Goal: Information Seeking & Learning: Learn about a topic

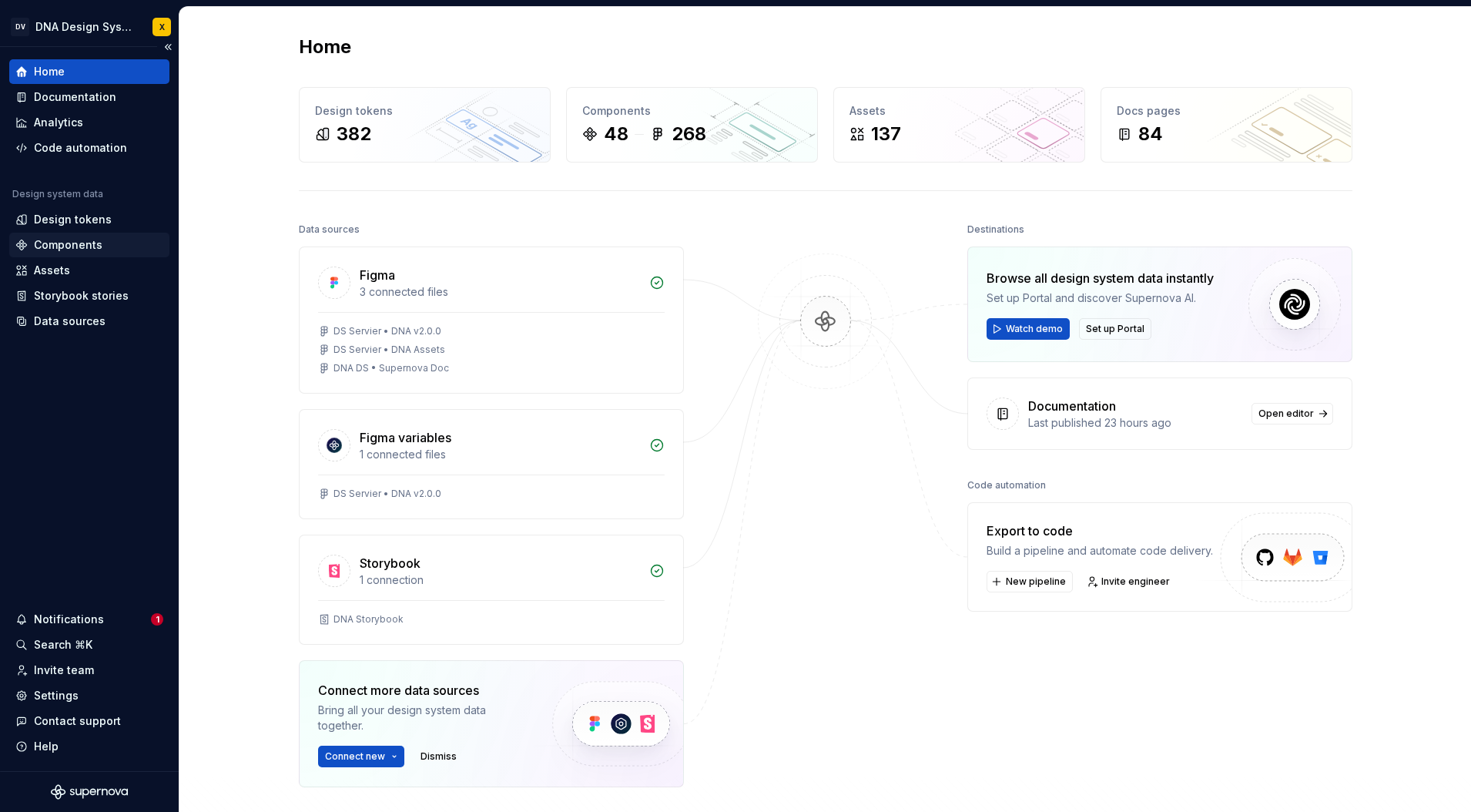
click at [76, 246] on div "Components" at bounding box center [68, 245] width 68 height 16
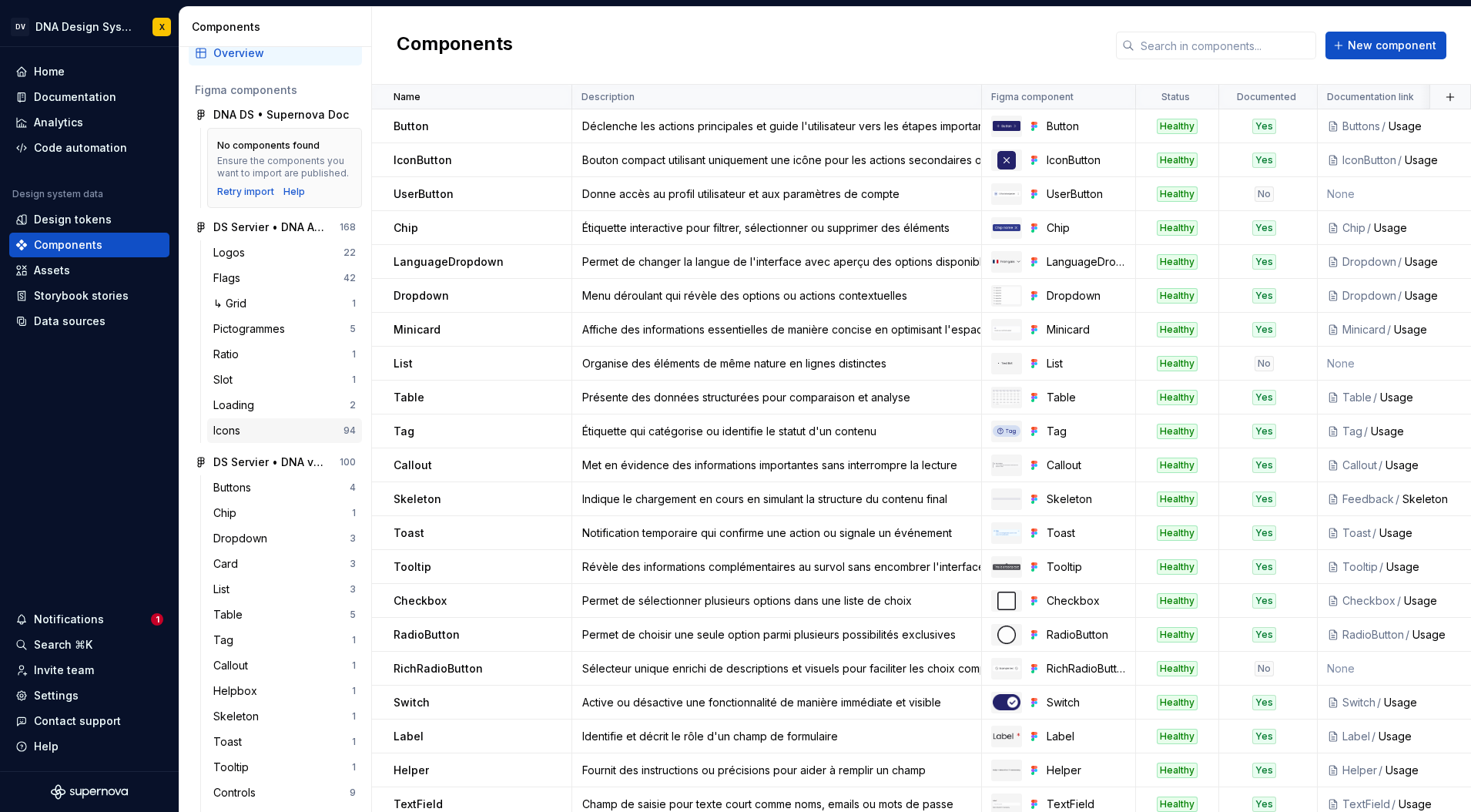
scroll to position [42, 0]
click at [245, 483] on div "Buttons" at bounding box center [235, 486] width 44 height 16
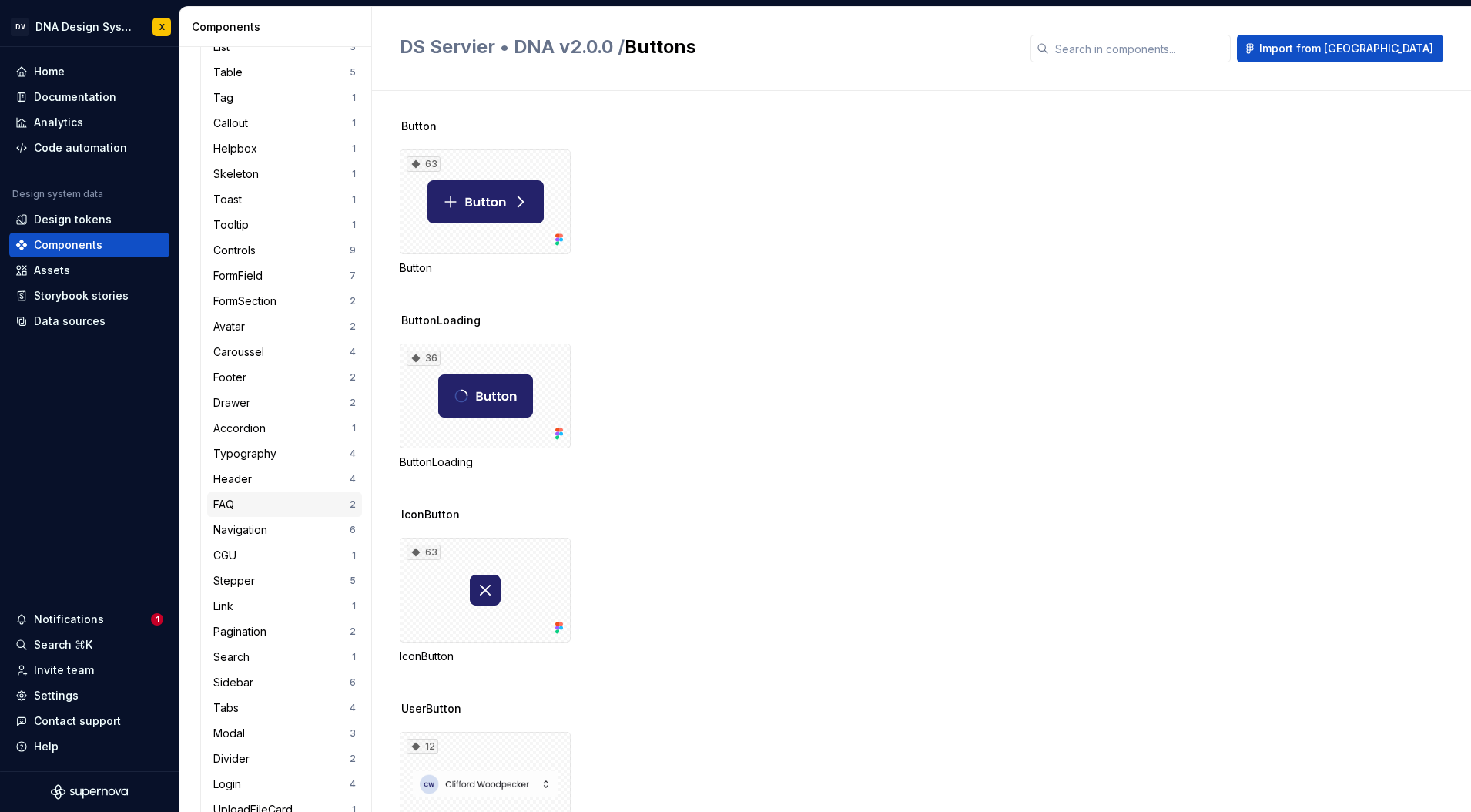
scroll to position [503, 0]
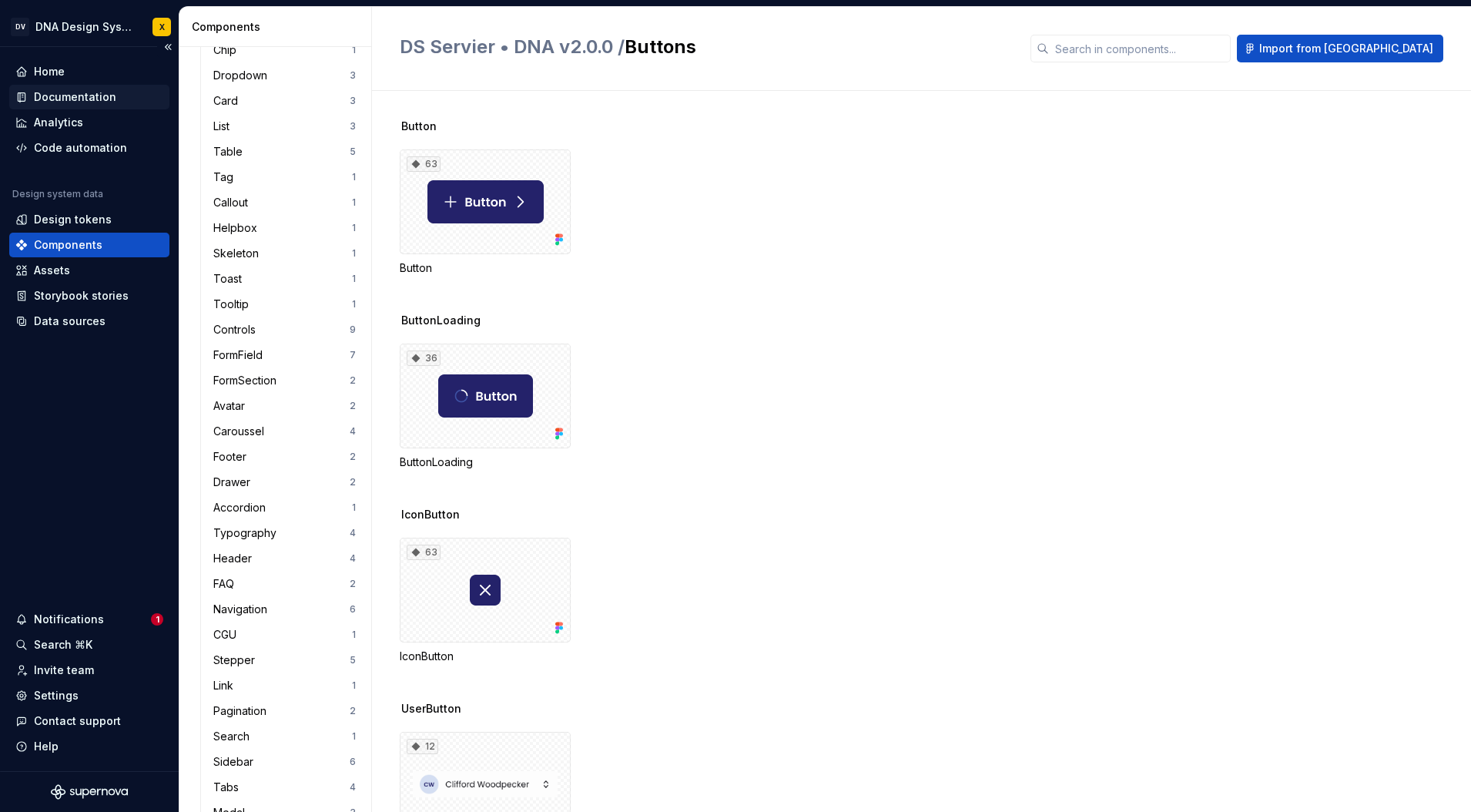
click at [72, 91] on div "Documentation" at bounding box center [75, 97] width 82 height 16
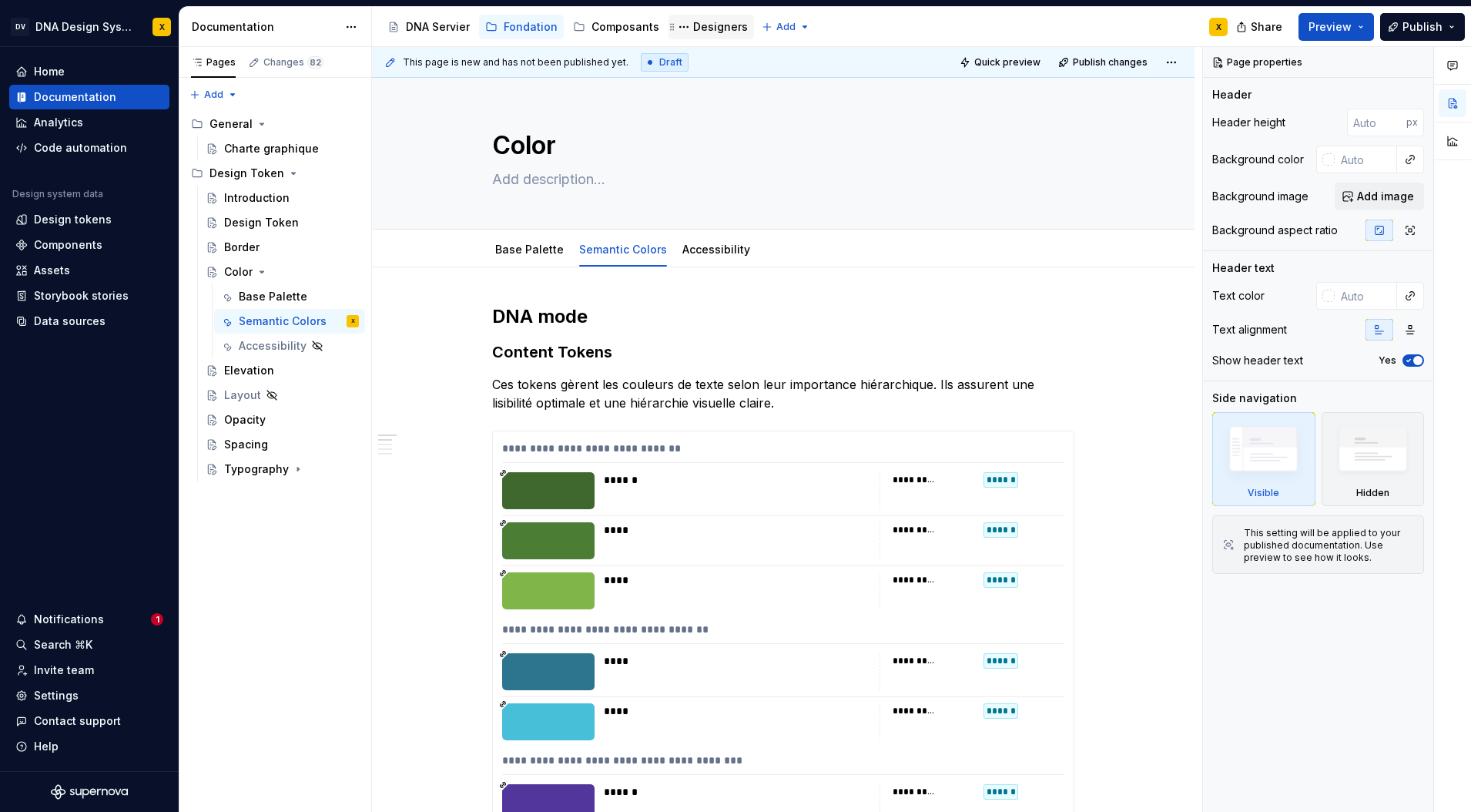
click at [700, 30] on div "Designers" at bounding box center [720, 27] width 54 height 16
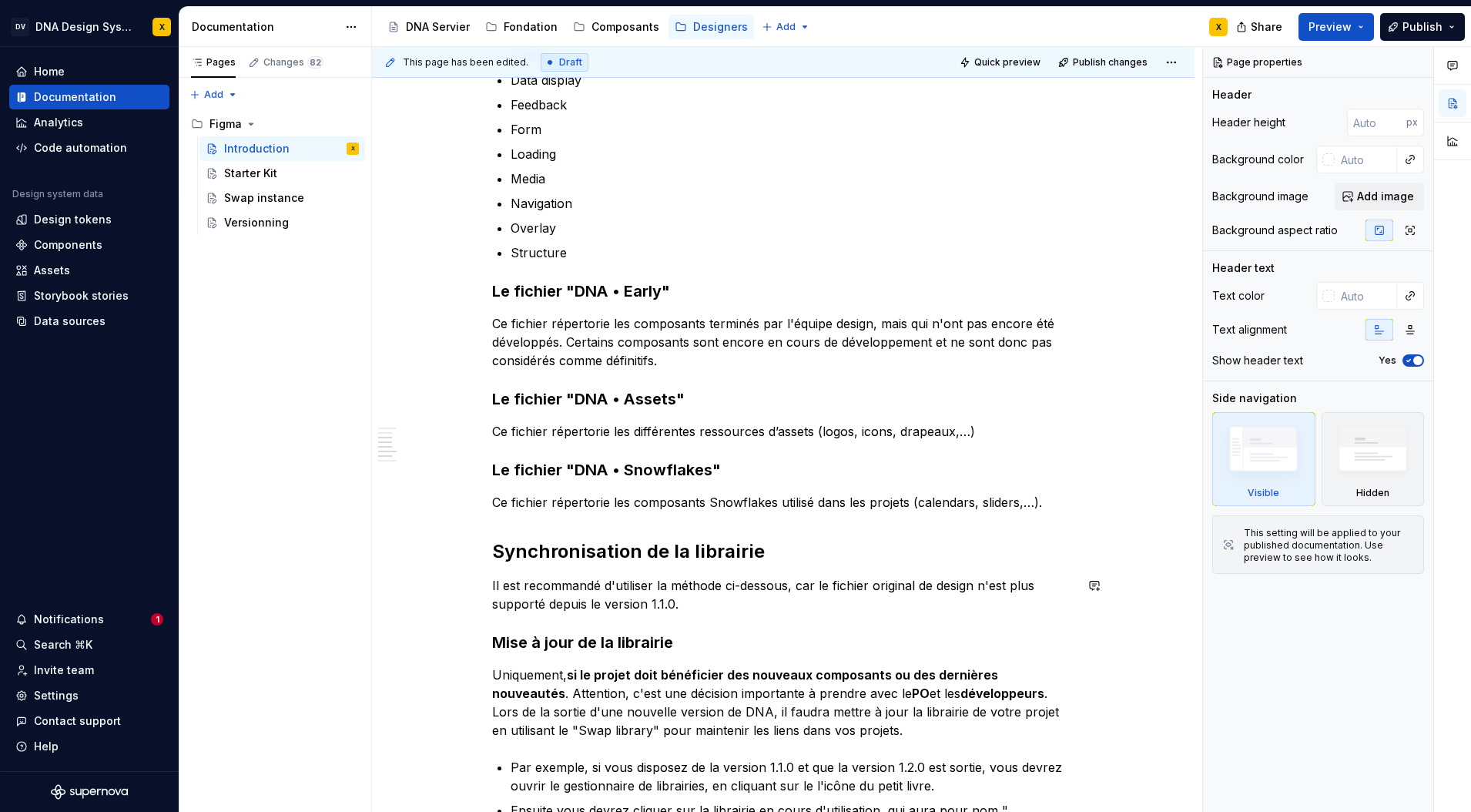
scroll to position [440, 0]
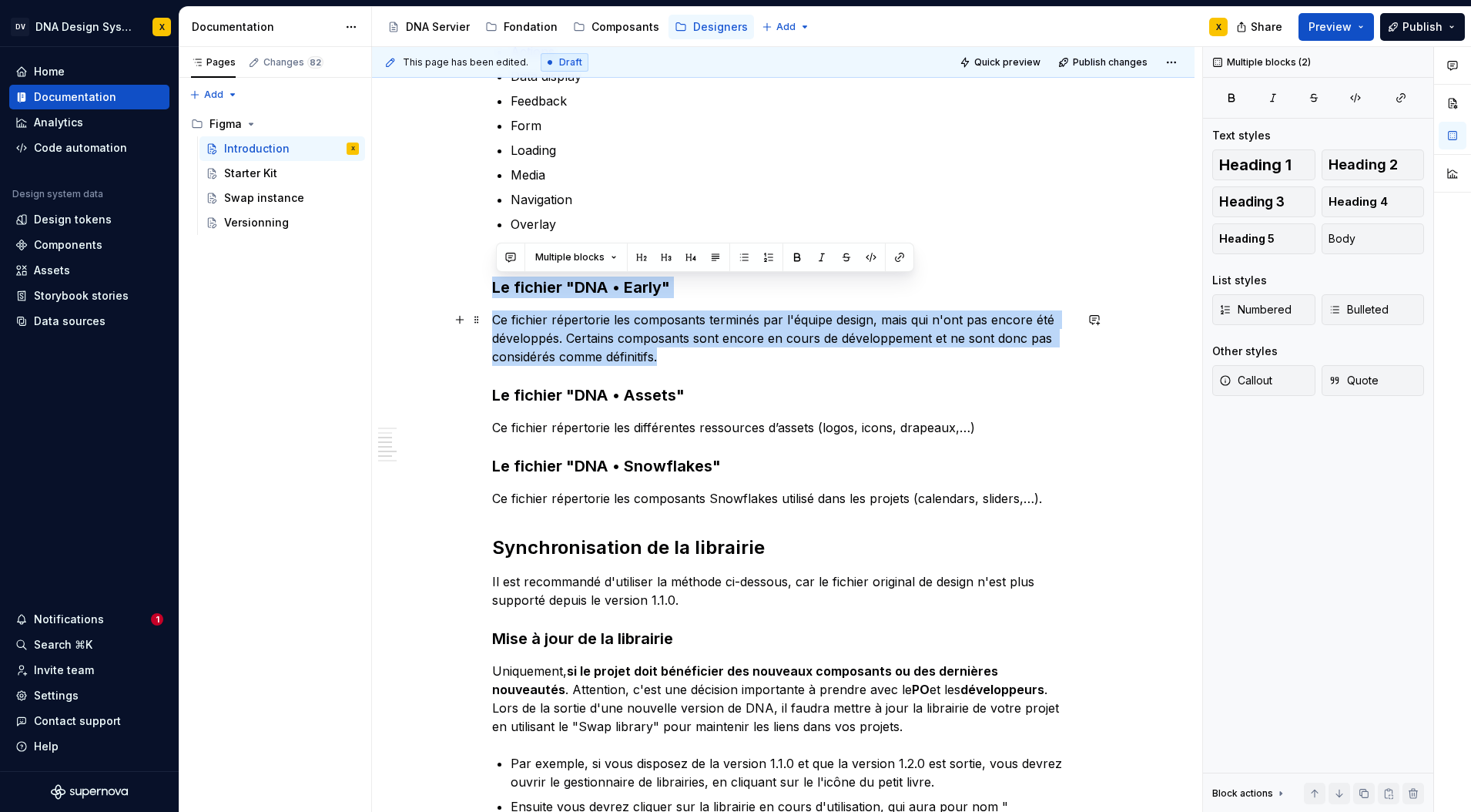
drag, startPoint x: 497, startPoint y: 287, endPoint x: 702, endPoint y: 353, distance: 215.4
click at [702, 353] on div "L’organisation des fichiers et librairies Chaque fichier du design system possè…" at bounding box center [783, 569] width 582 height 1416
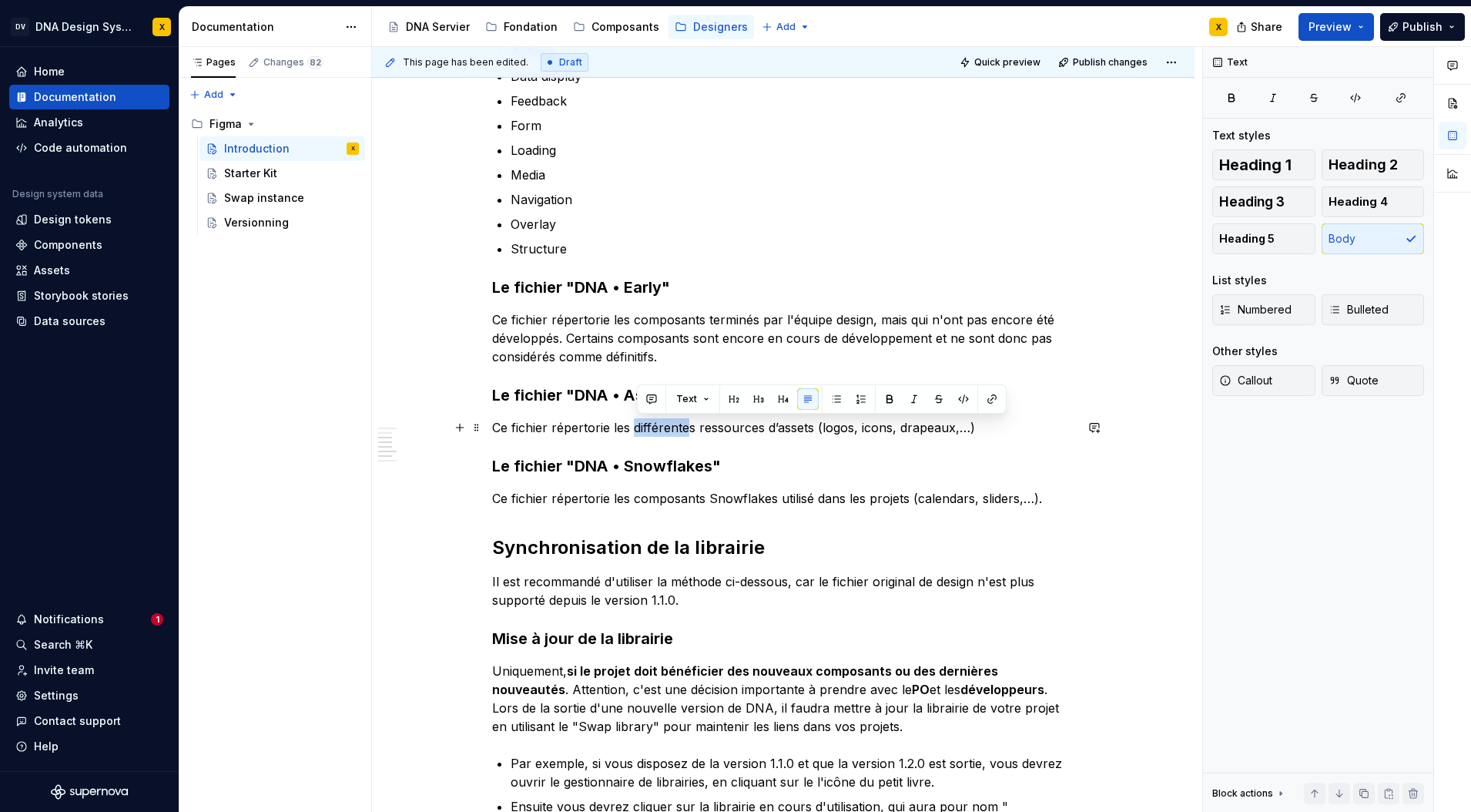
drag, startPoint x: 637, startPoint y: 425, endPoint x: 692, endPoint y: 425, distance: 55.0
click at [692, 425] on p "Ce fichier répertorie les différentes ressources d’assets (logos, icons, drapea…" at bounding box center [783, 427] width 582 height 19
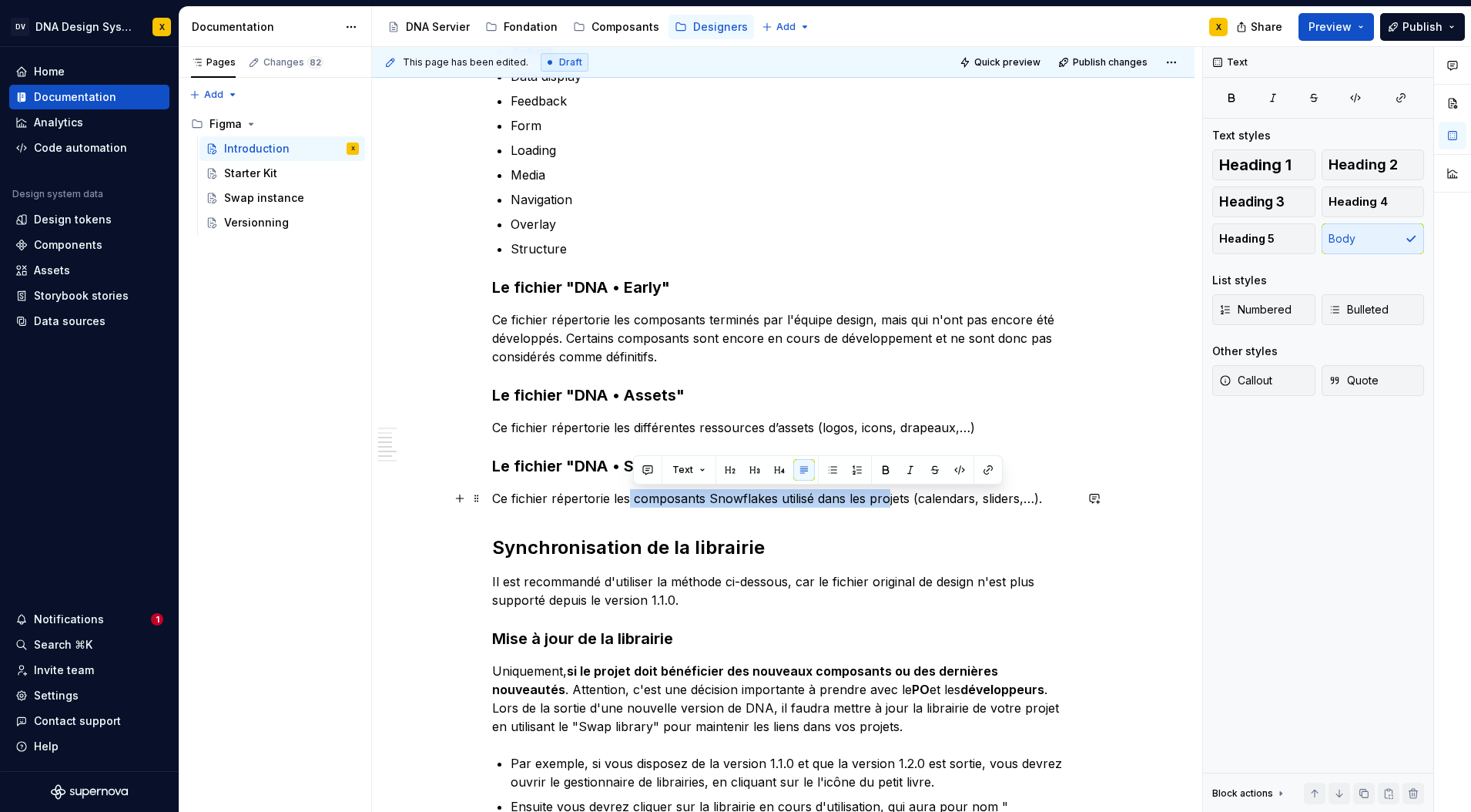
drag, startPoint x: 631, startPoint y: 499, endPoint x: 888, endPoint y: 504, distance: 257.0
click at [888, 504] on p "Ce fichier répertorie les composants Snowflakes utilisé dans les projets (calen…" at bounding box center [783, 498] width 582 height 19
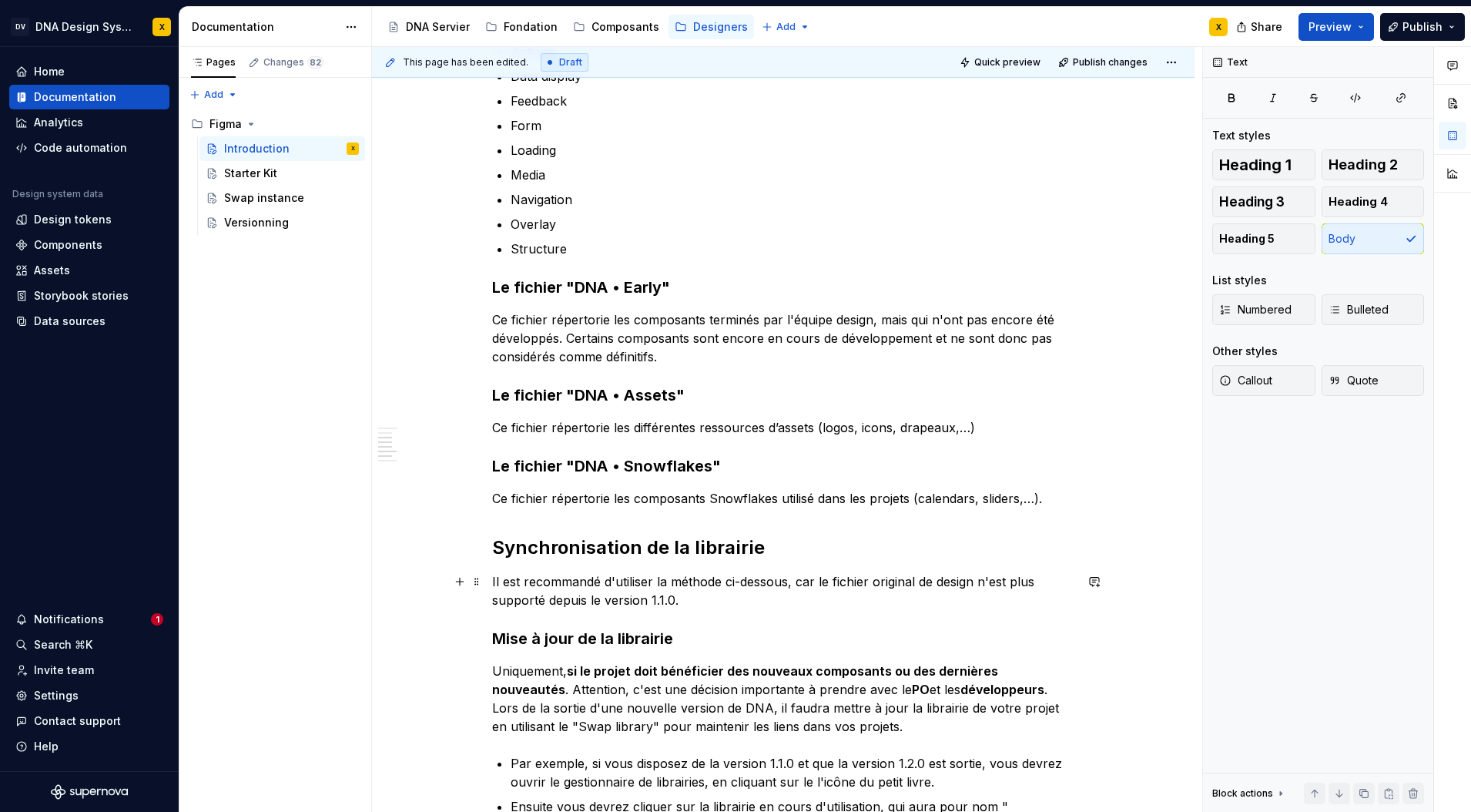
click at [628, 577] on p "Il est recommandé d'utiliser la méthode ci-dessous, car le fichier original de …" at bounding box center [783, 591] width 582 height 37
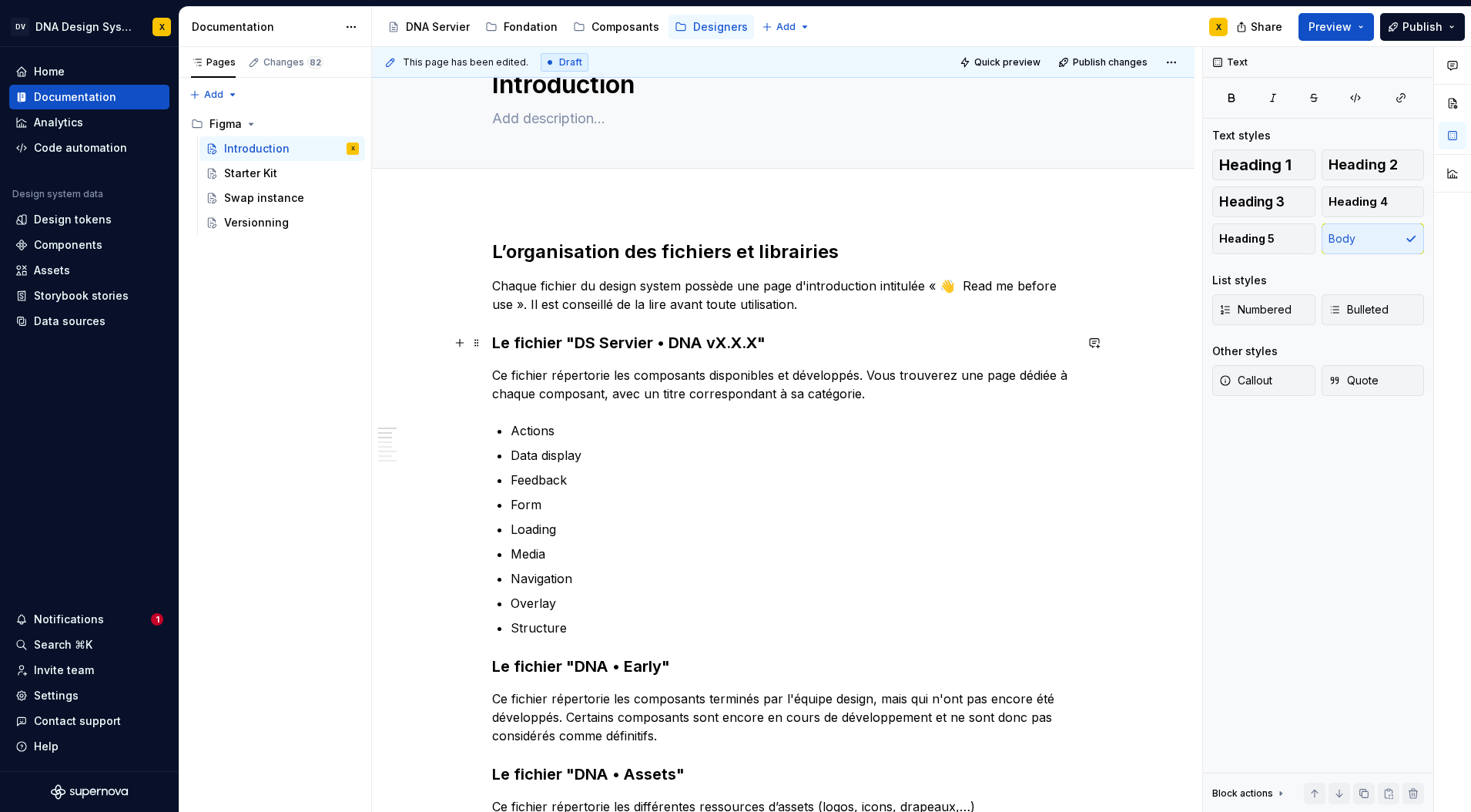
scroll to position [0, 0]
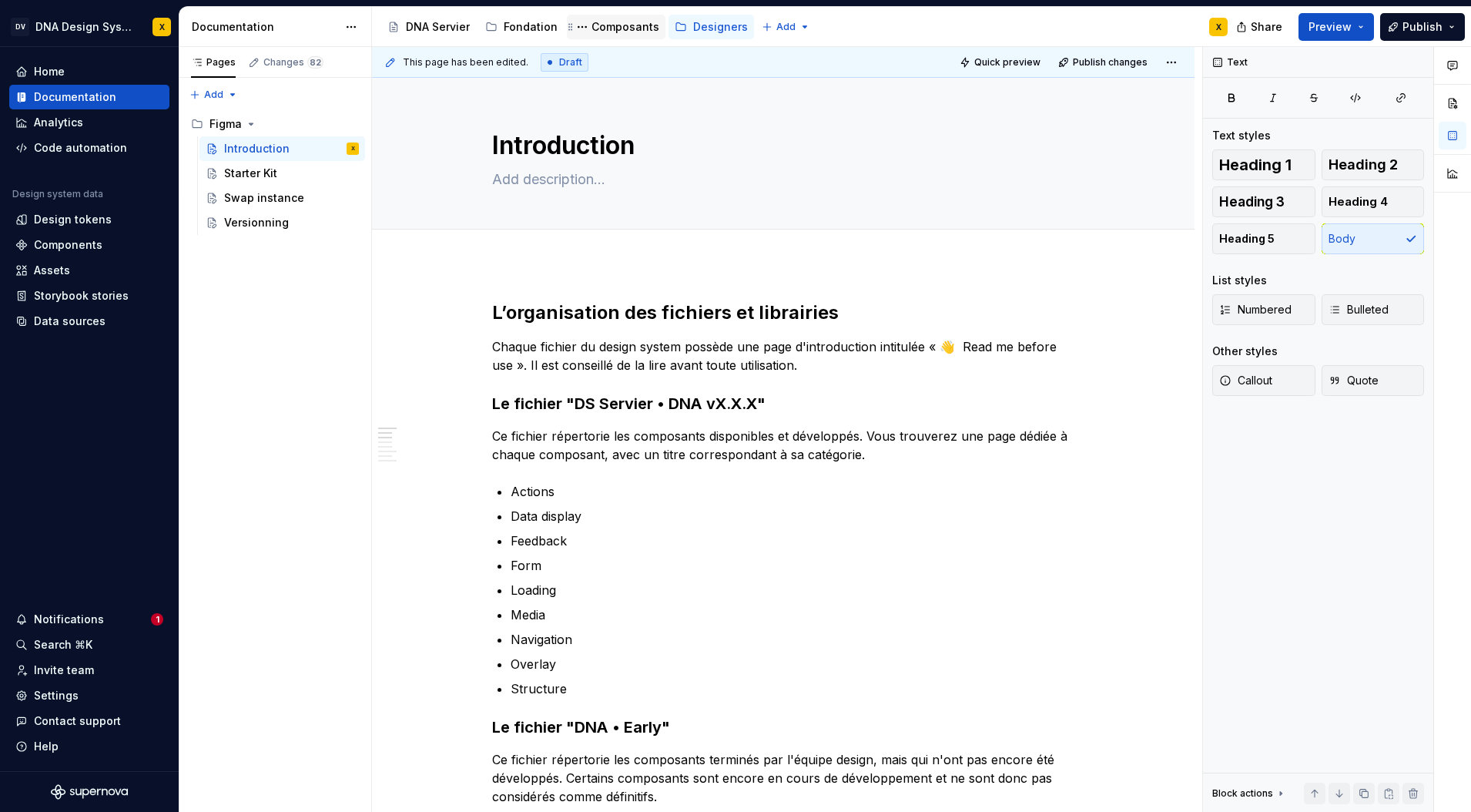
click at [621, 26] on div "Composants" at bounding box center [625, 27] width 68 height 16
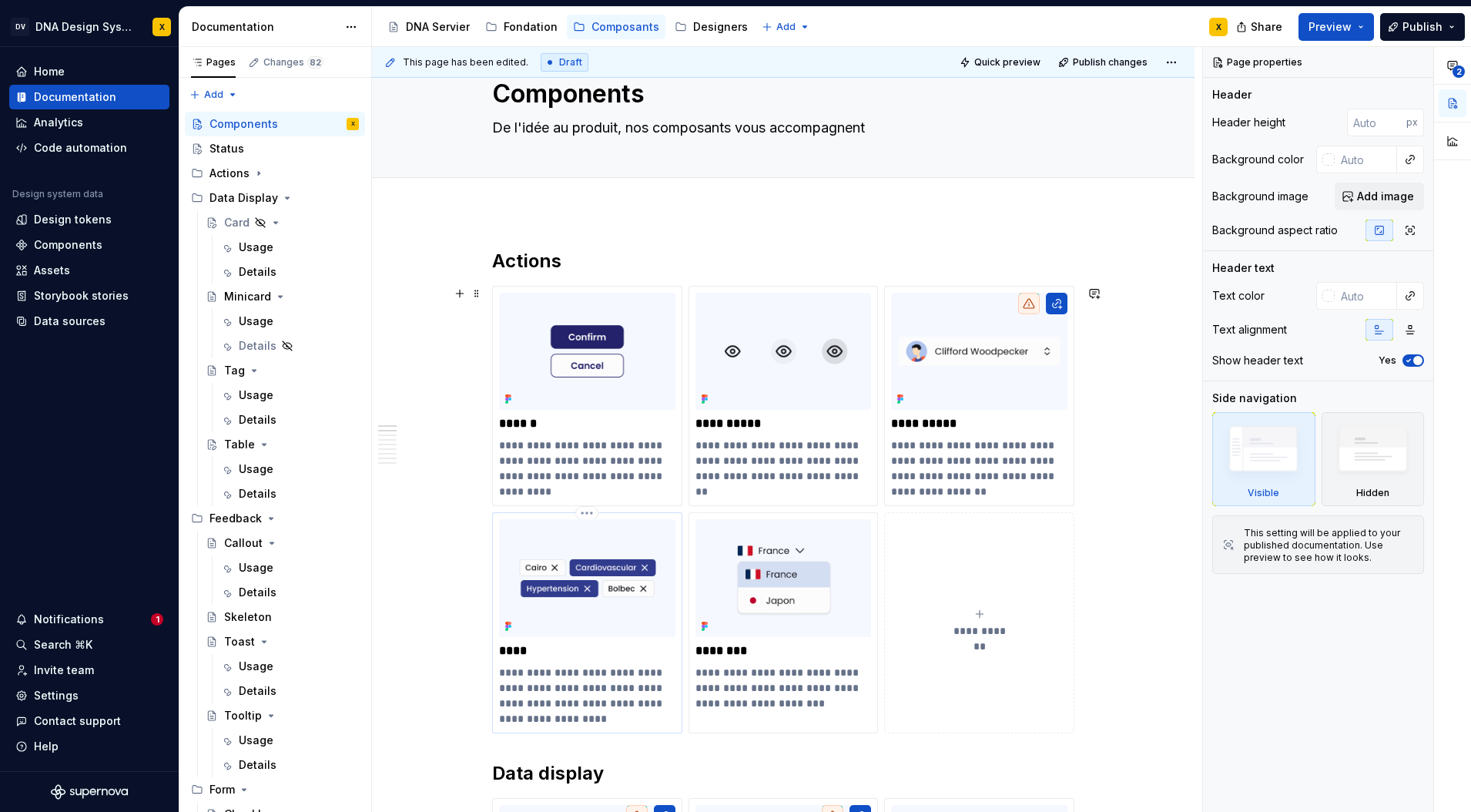
scroll to position [52, 0]
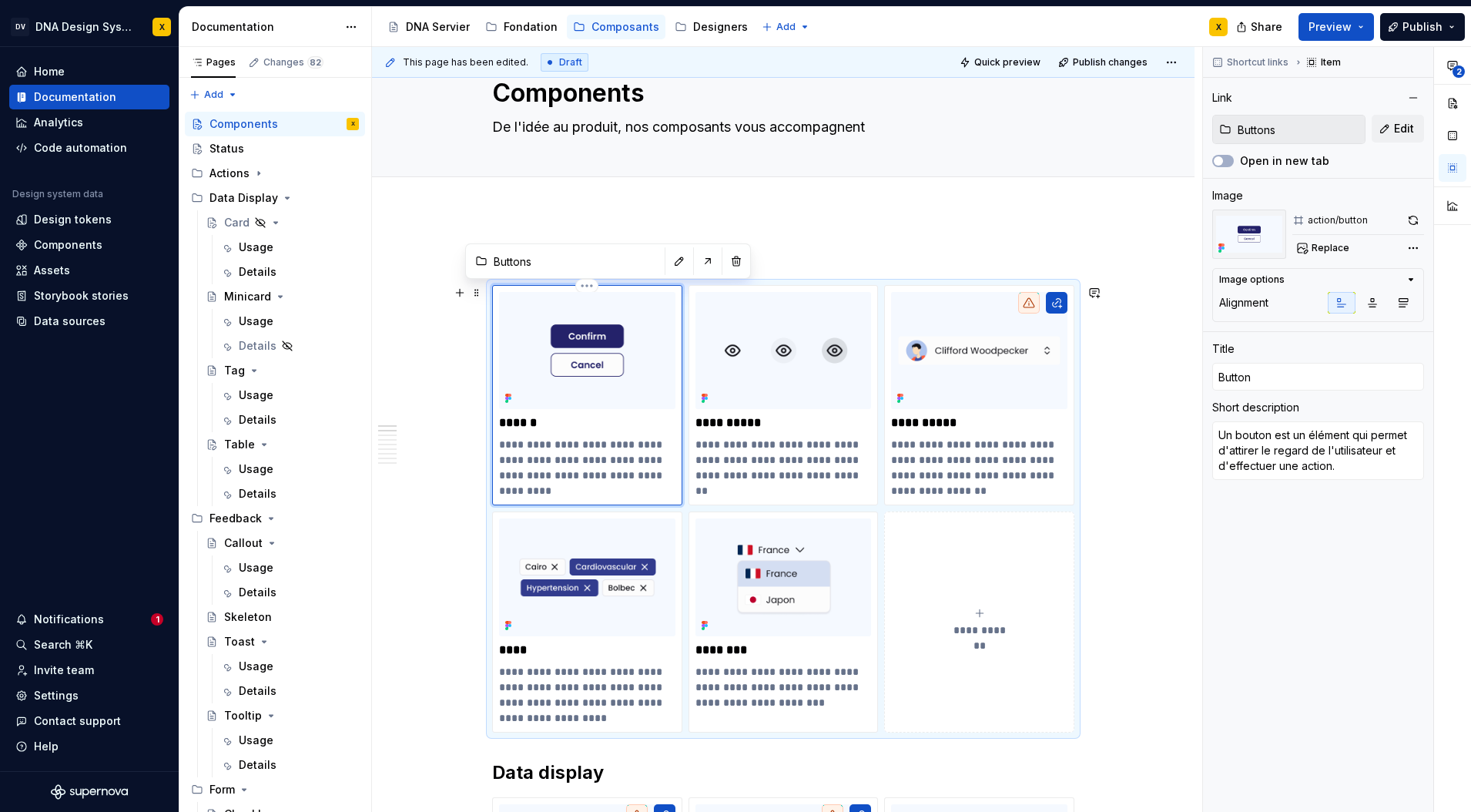
click at [561, 394] on img at bounding box center [587, 350] width 176 height 117
click at [577, 397] on img at bounding box center [587, 350] width 176 height 117
click at [542, 472] on p "**********" at bounding box center [587, 467] width 176 height 61
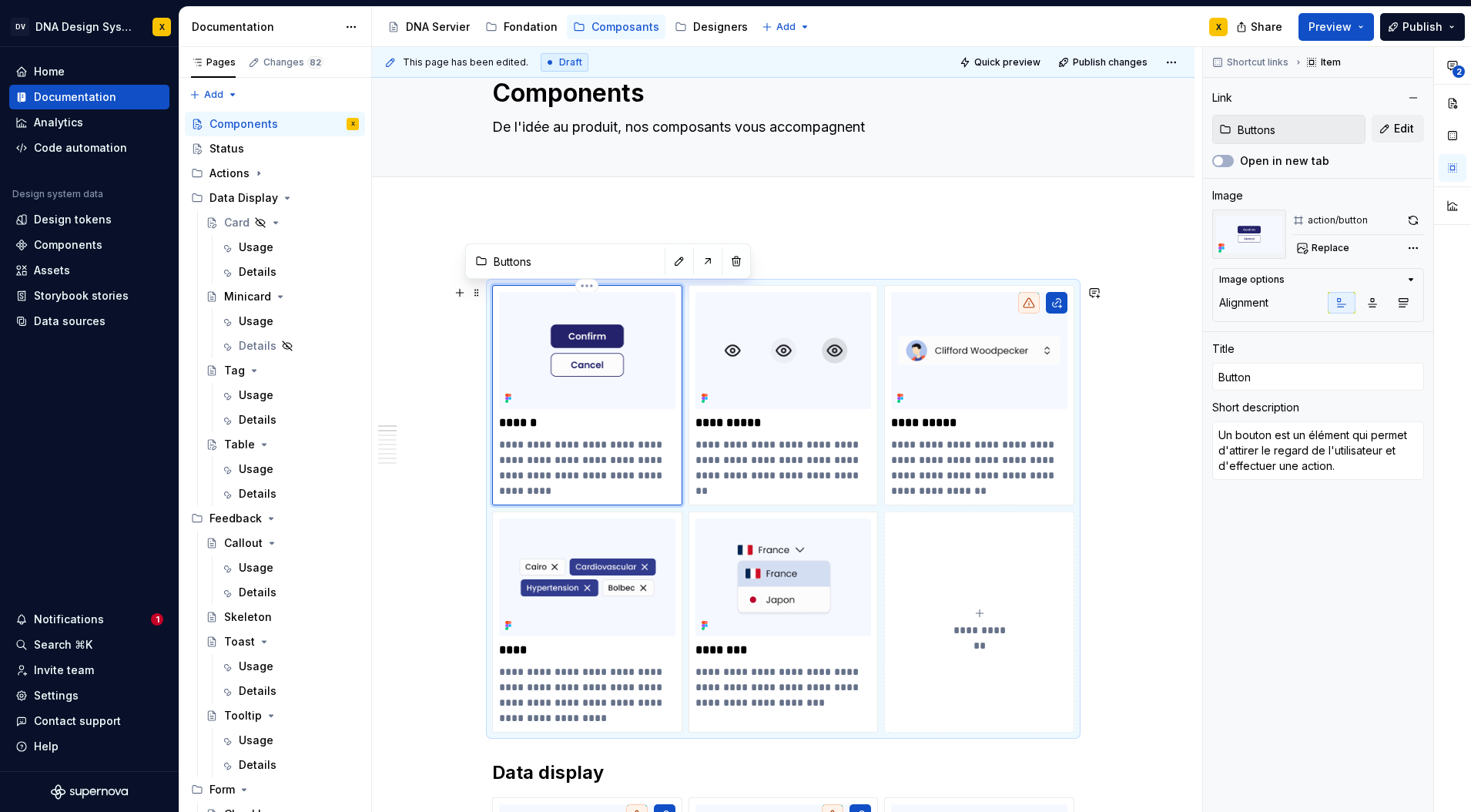
click at [586, 330] on img at bounding box center [587, 350] width 176 height 117
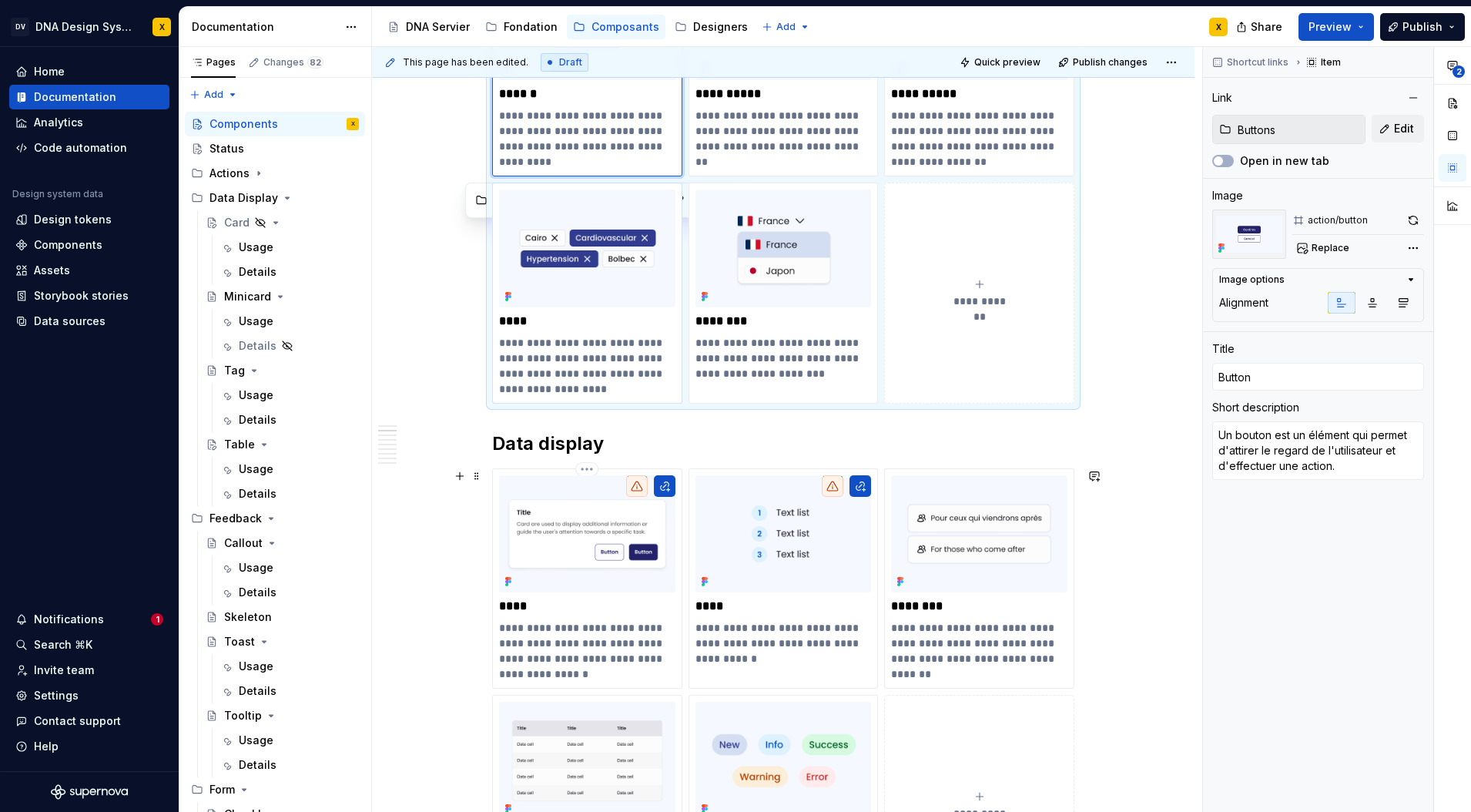
scroll to position [48, 0]
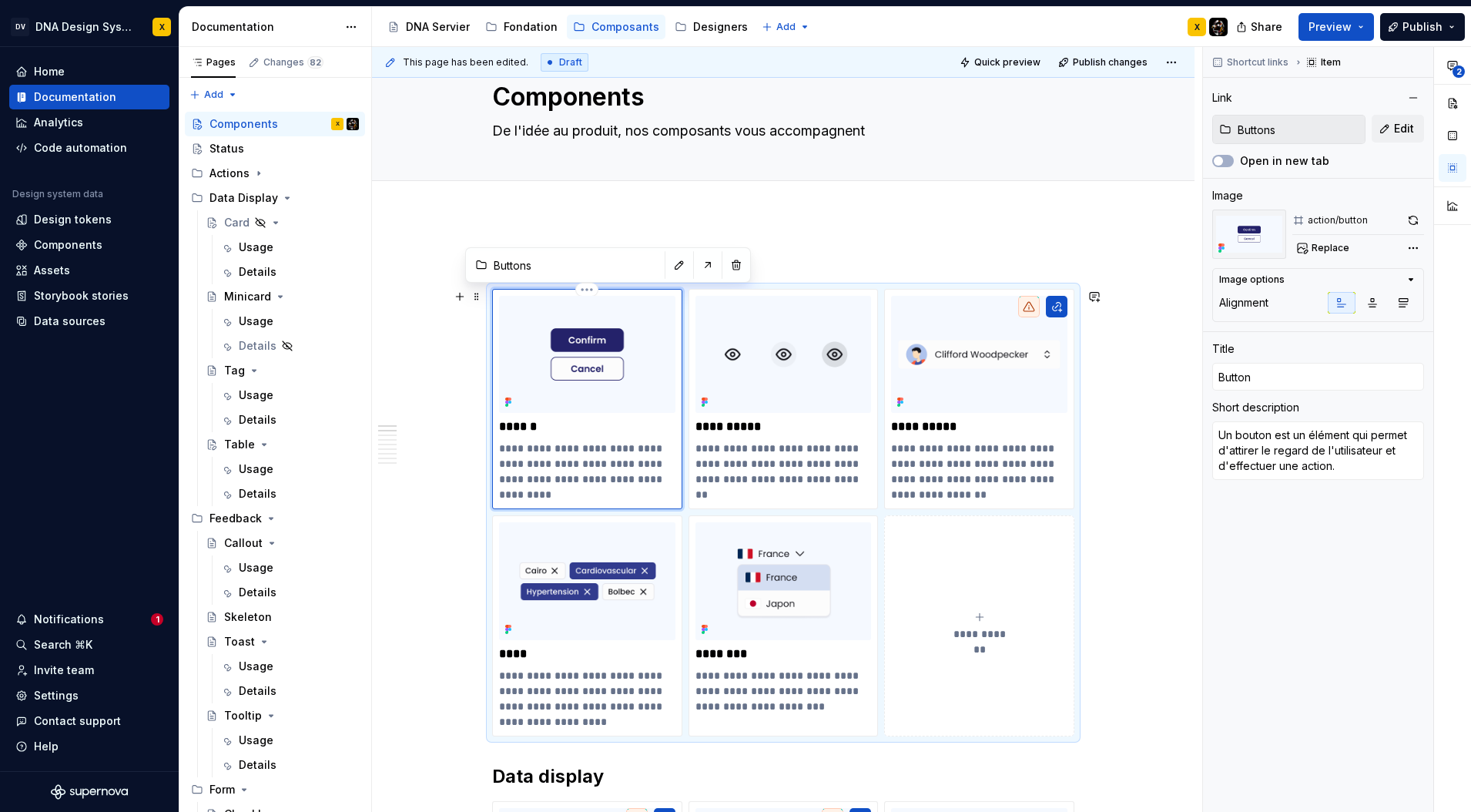
click at [586, 343] on img at bounding box center [587, 354] width 176 height 117
click at [589, 287] on html "DV DNA Design System X Home Documentation Analytics Code automation Design syst…" at bounding box center [735, 406] width 1471 height 812
click at [744, 246] on html "DV DNA Design System X Home Documentation Analytics Code automation Design syst…" at bounding box center [735, 406] width 1471 height 812
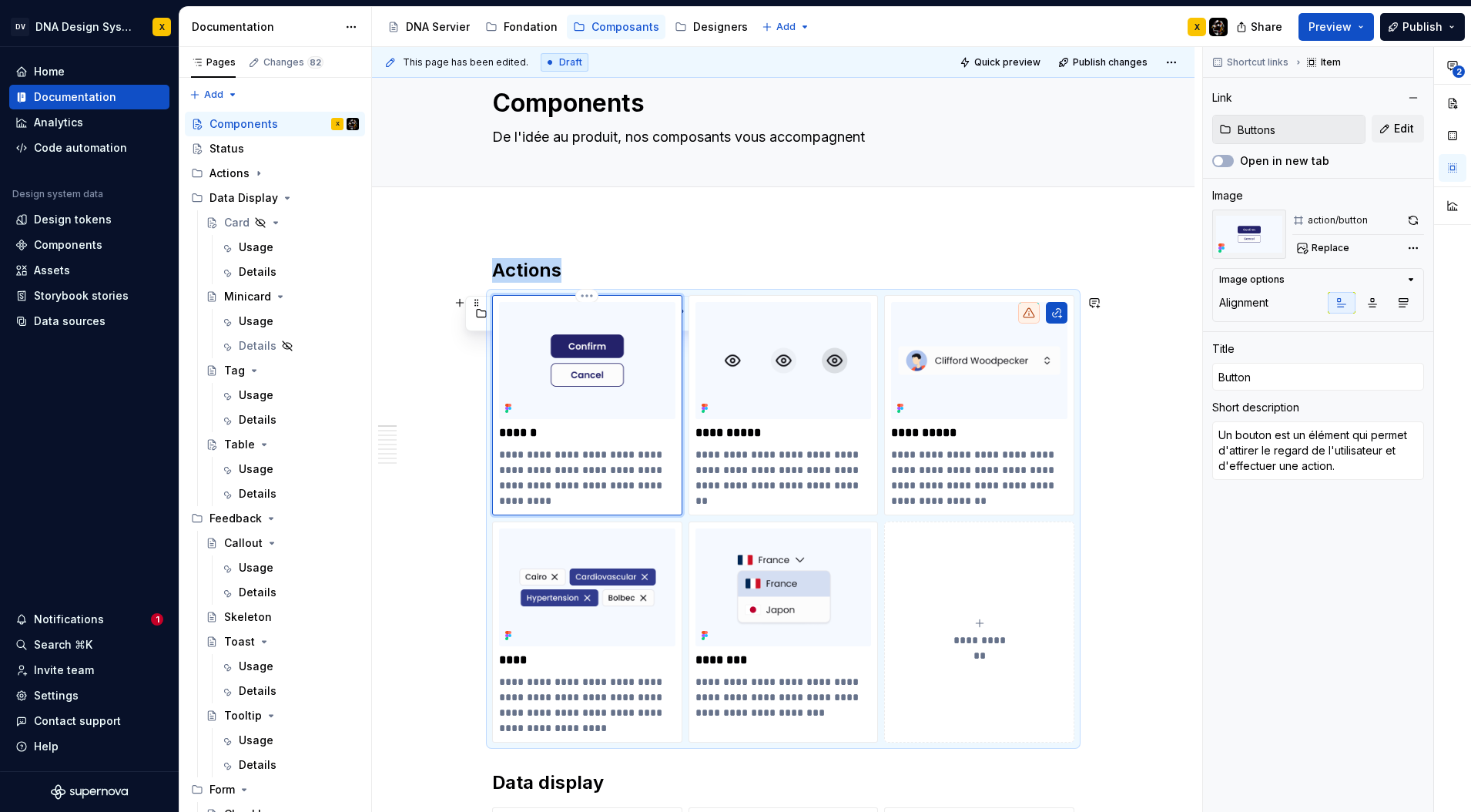
scroll to position [0, 0]
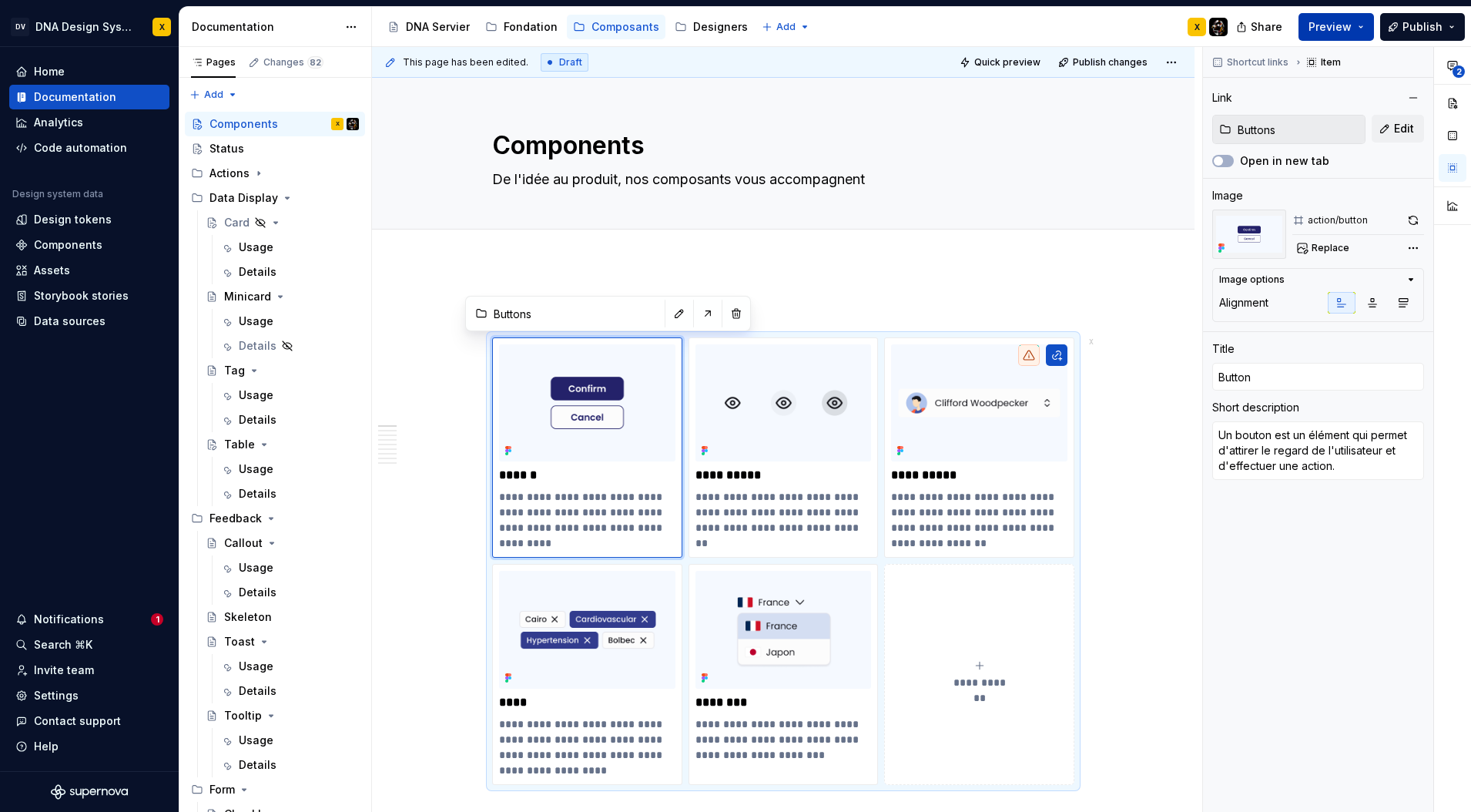
click at [1331, 26] on span "Preview" at bounding box center [1330, 27] width 44 height 16
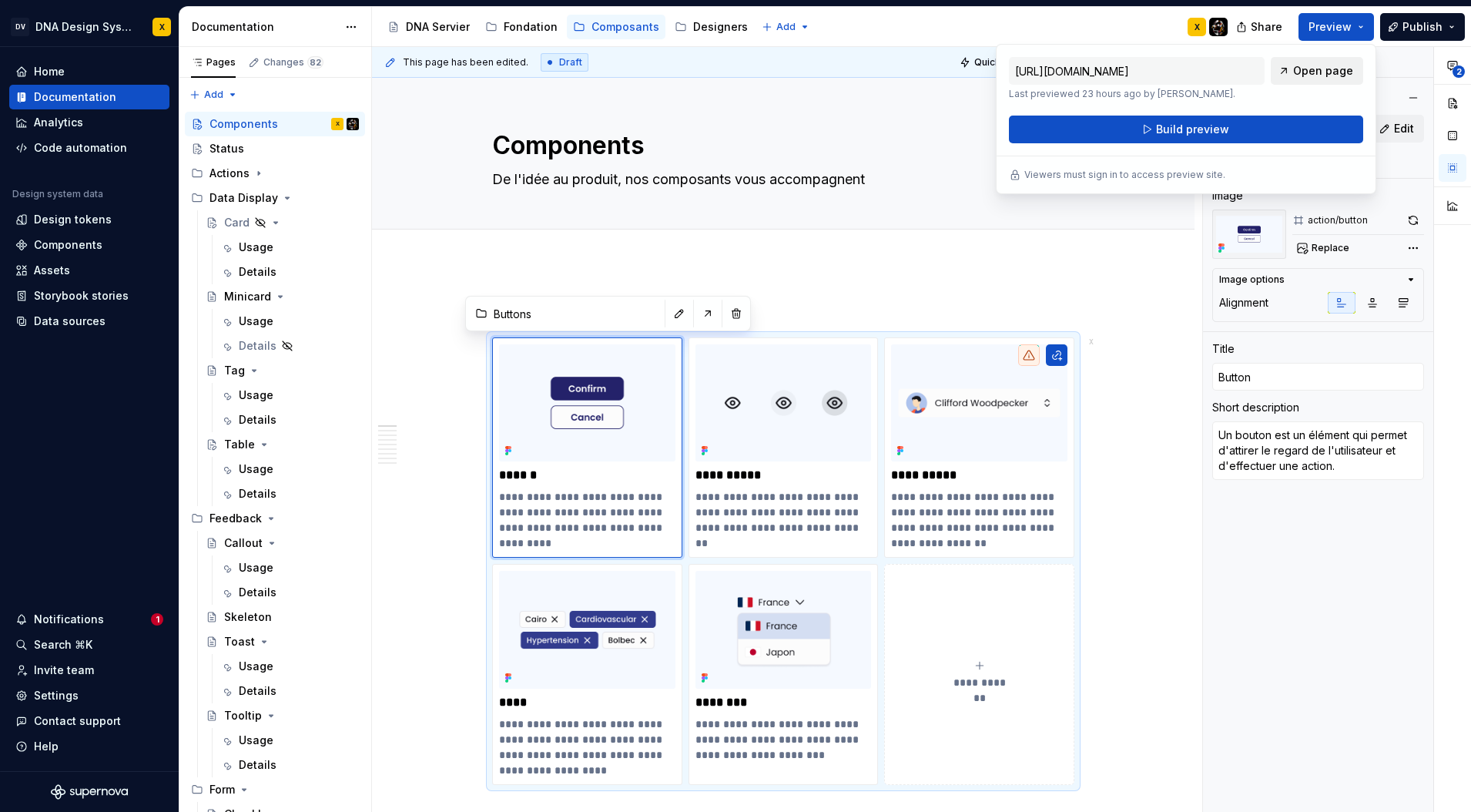
click at [1308, 71] on span "Open page" at bounding box center [1323, 71] width 60 height 16
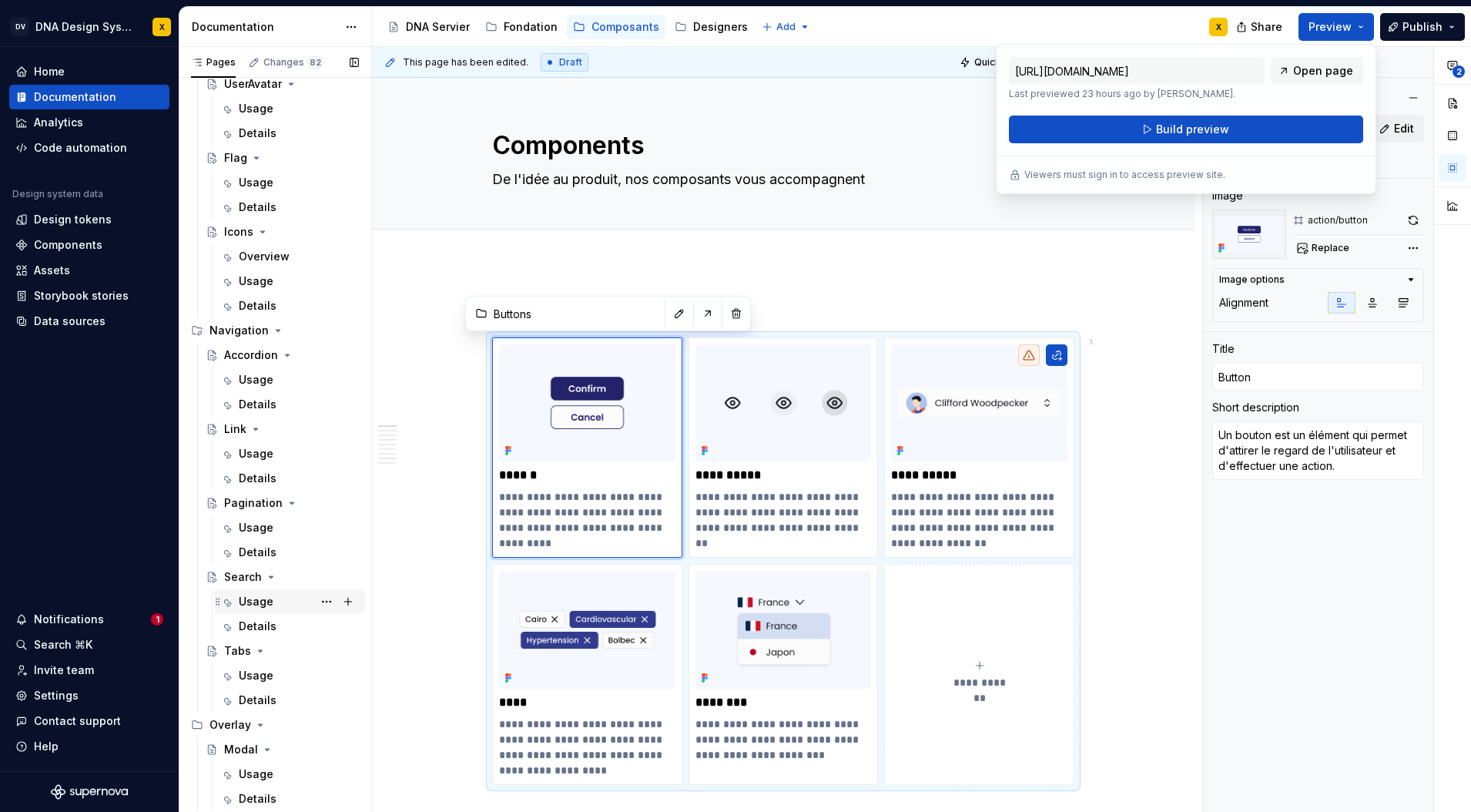
scroll to position [1514, 0]
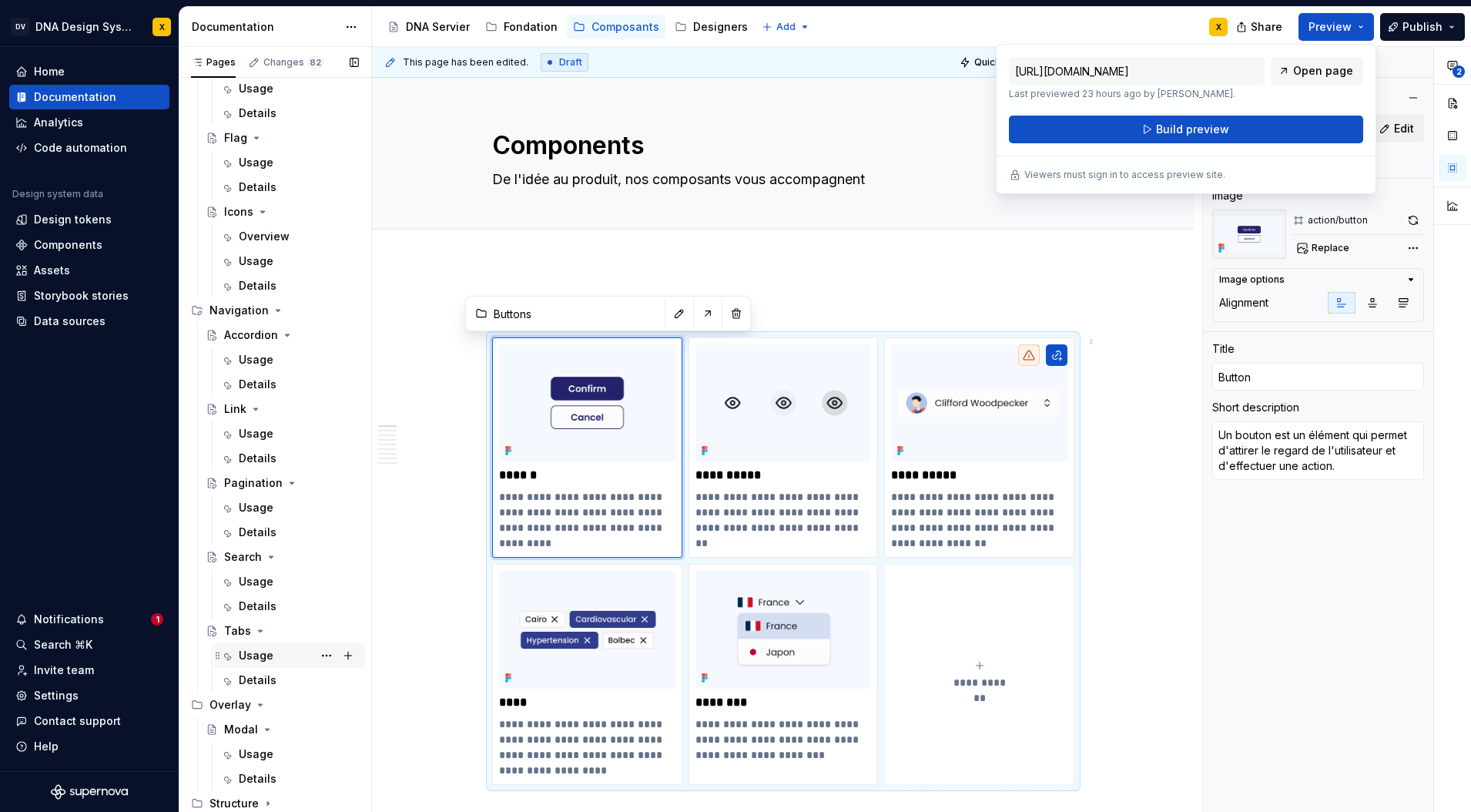
click at [253, 650] on div "Usage" at bounding box center [256, 656] width 35 height 16
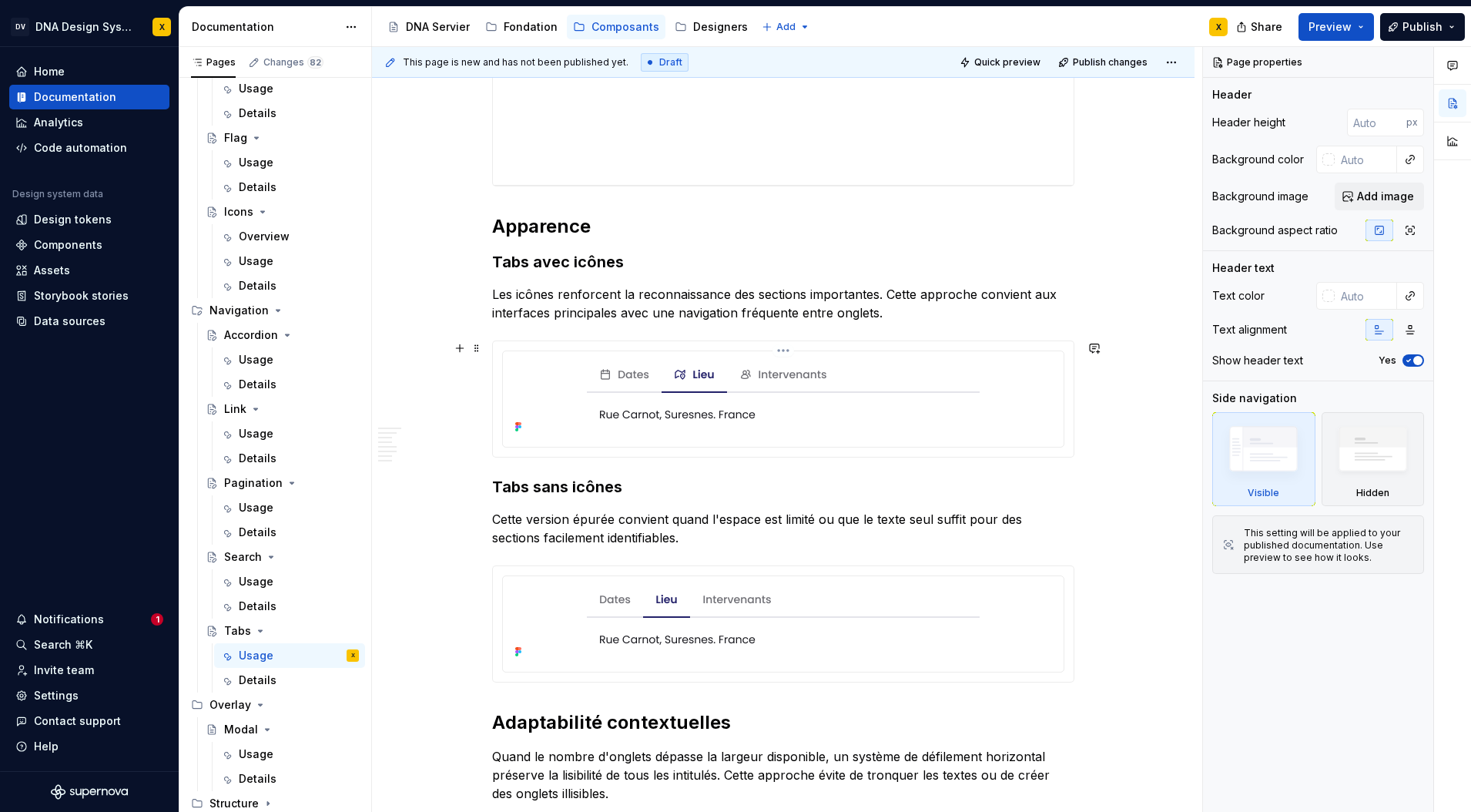
scroll to position [333, 0]
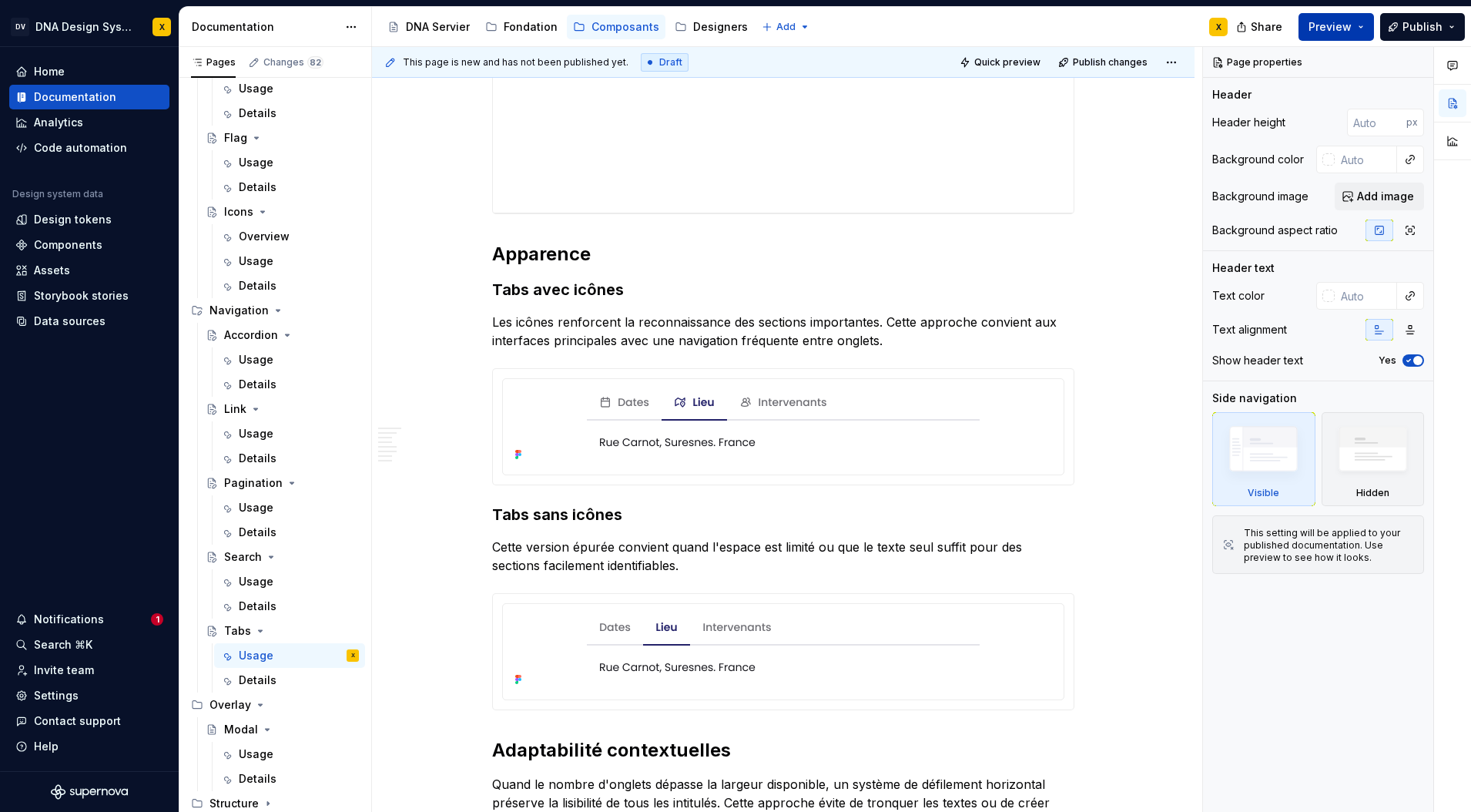
click at [1341, 21] on span "Preview" at bounding box center [1330, 27] width 44 height 16
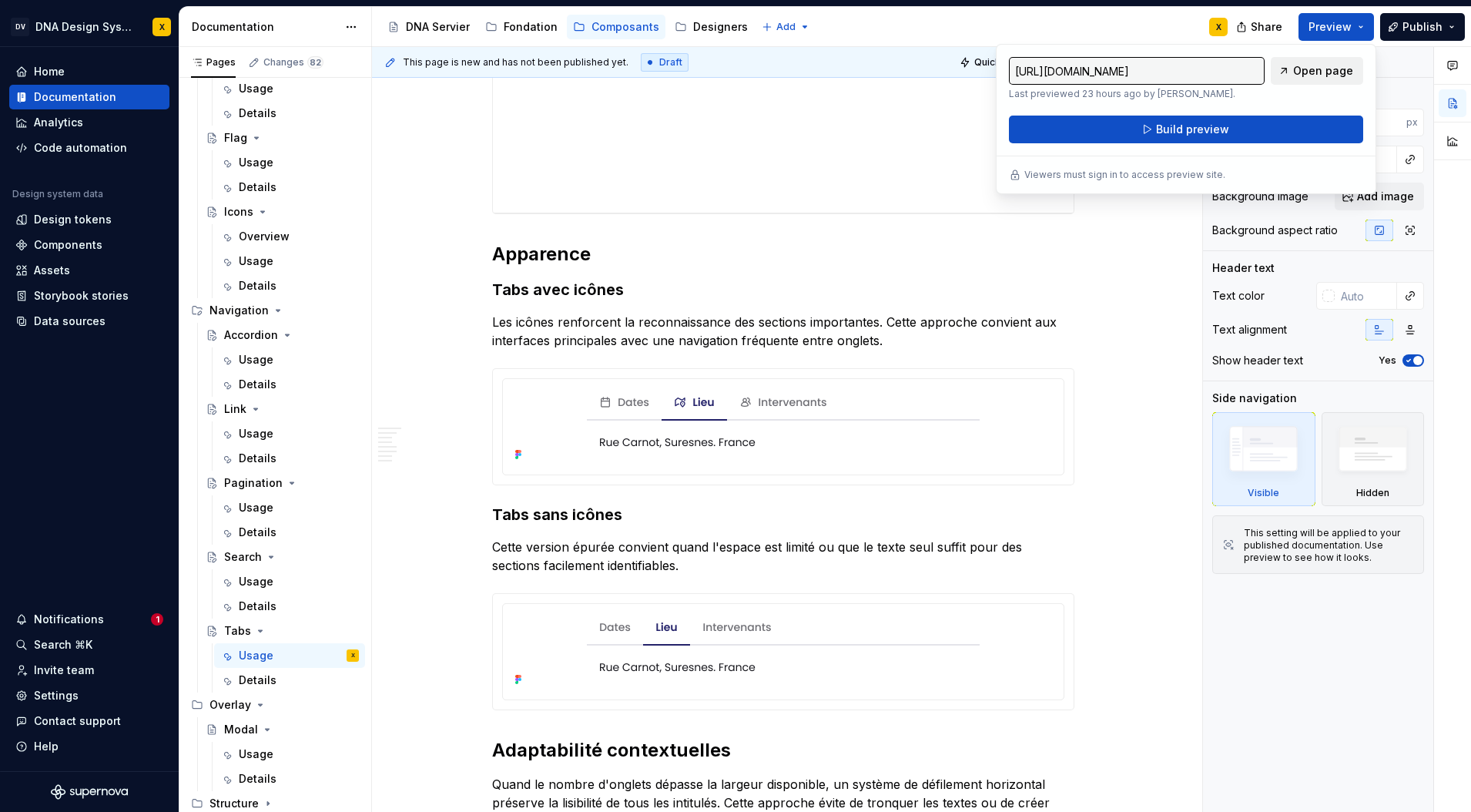
click at [1323, 71] on span "Open page" at bounding box center [1323, 71] width 60 height 16
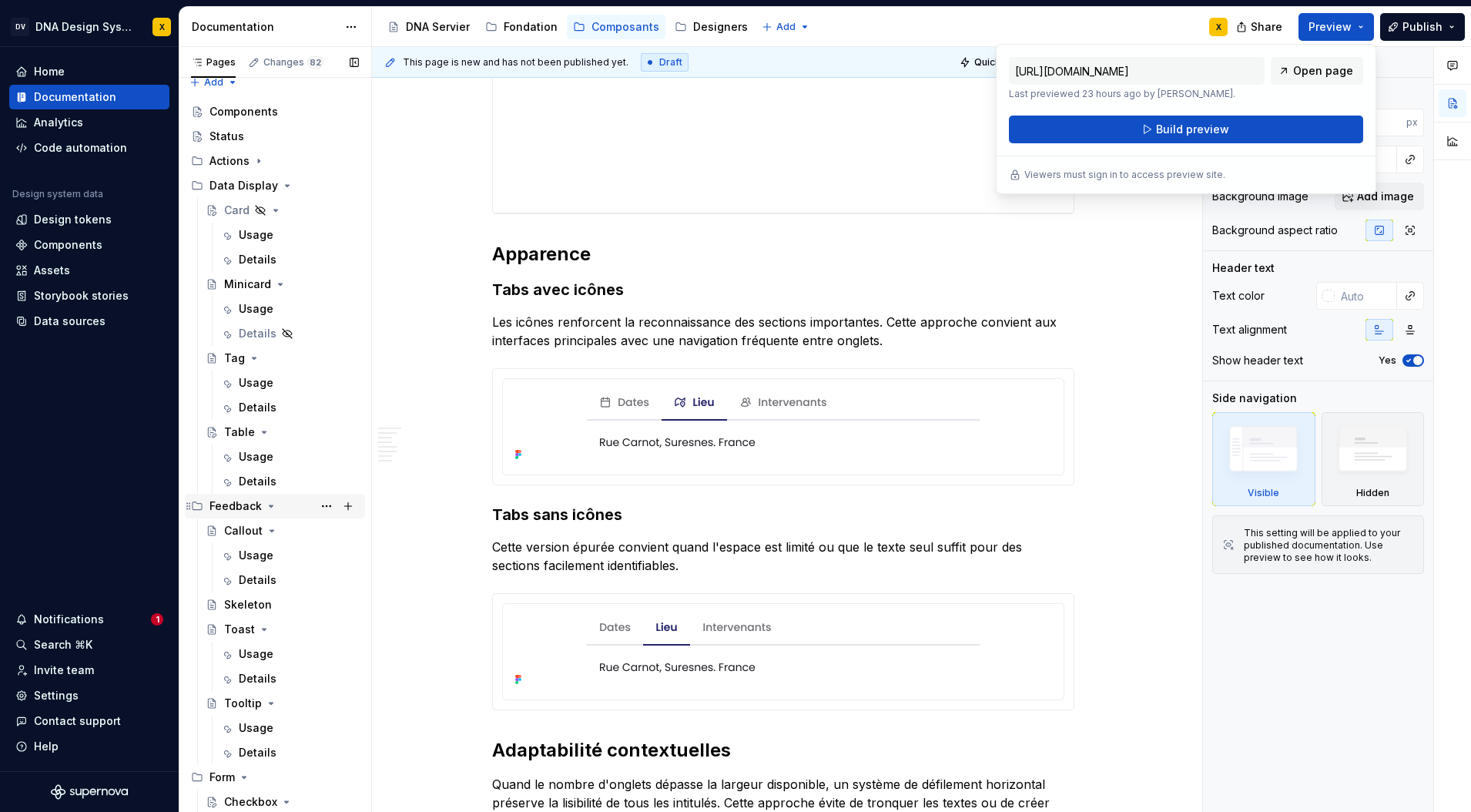
scroll to position [0, 0]
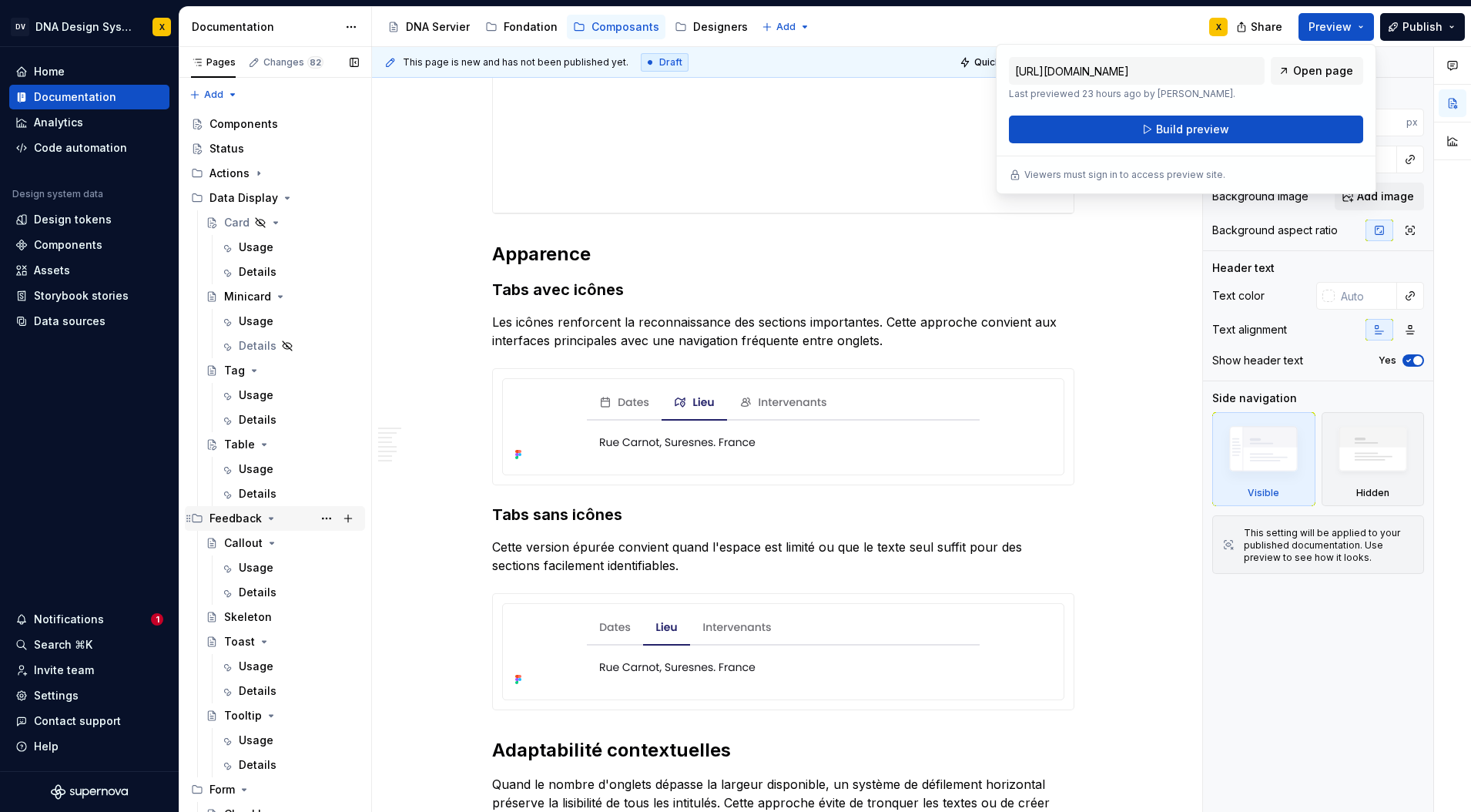
click at [270, 521] on icon "Page tree" at bounding box center [271, 518] width 12 height 12
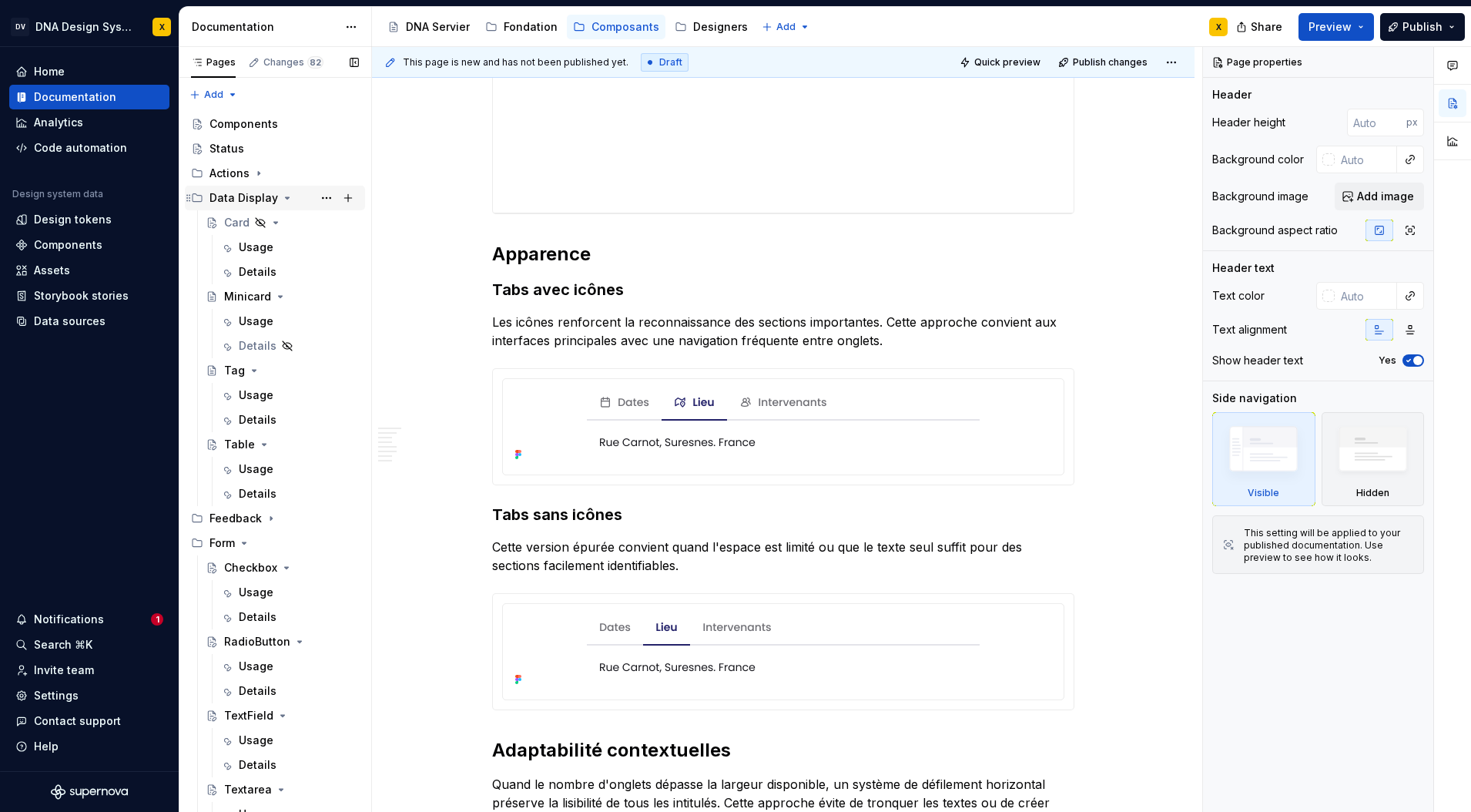
click at [283, 196] on icon "Page tree" at bounding box center [288, 198] width 12 height 12
click at [246, 245] on icon "Page tree" at bounding box center [244, 247] width 12 height 12
click at [247, 246] on icon "Page tree" at bounding box center [244, 247] width 12 height 12
click at [247, 274] on icon "Page tree" at bounding box center [253, 272] width 12 height 12
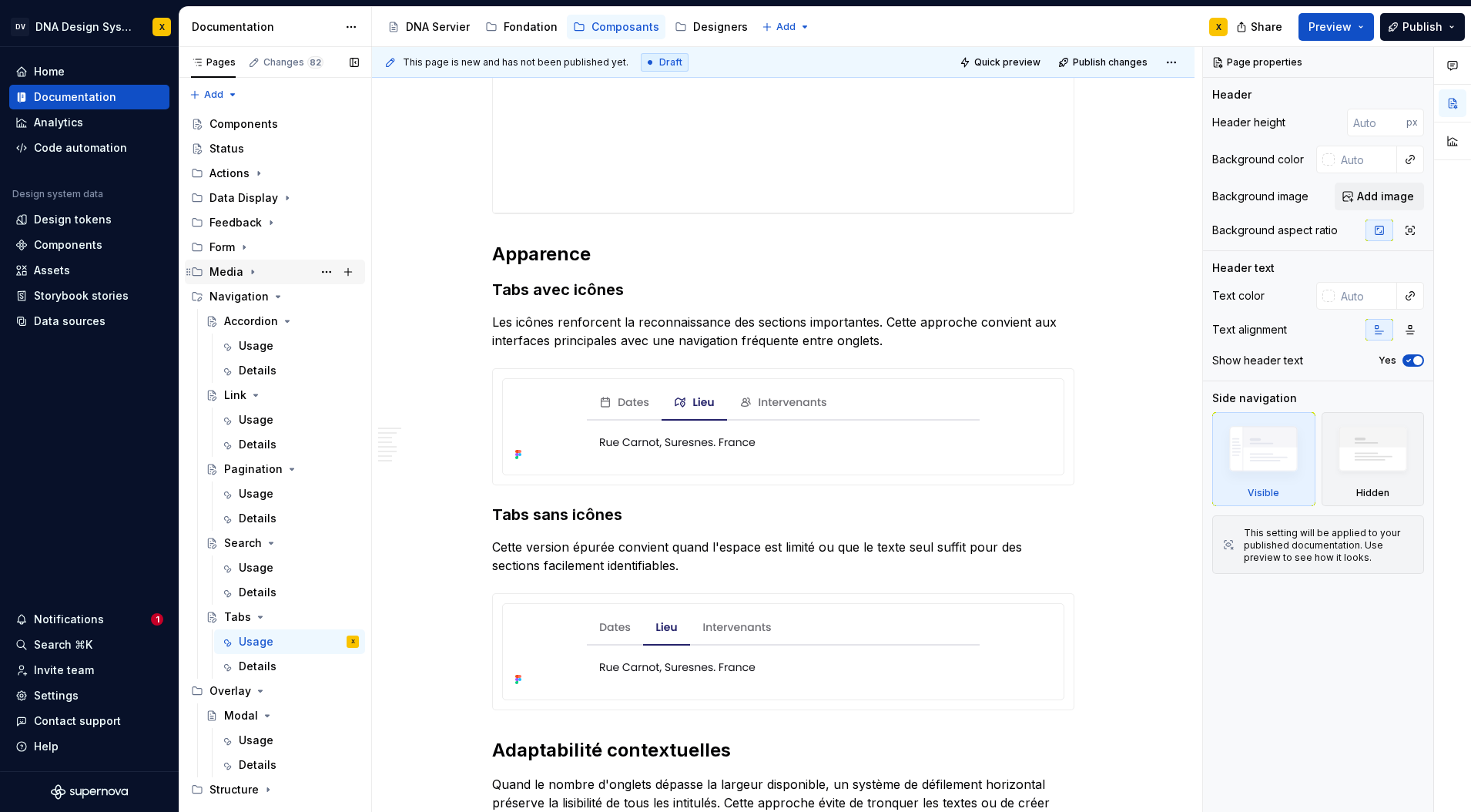
click at [247, 274] on icon "Page tree" at bounding box center [253, 272] width 12 height 12
click at [253, 274] on icon "Page tree" at bounding box center [253, 272] width 12 height 12
click at [272, 295] on icon "Page tree" at bounding box center [278, 297] width 12 height 12
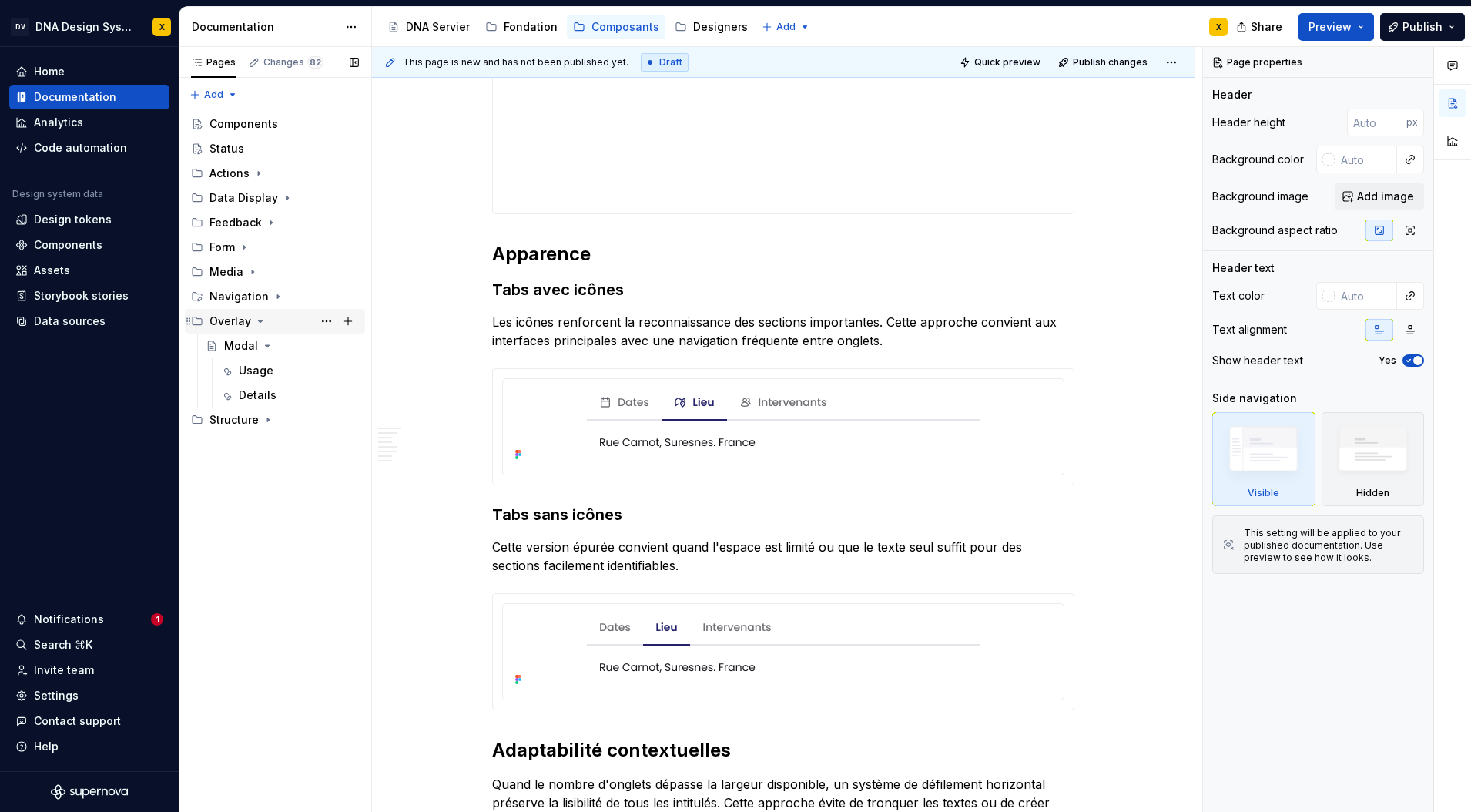
click at [260, 322] on icon "Page tree" at bounding box center [260, 321] width 12 height 12
click at [258, 171] on icon "Page tree" at bounding box center [259, 173] width 12 height 12
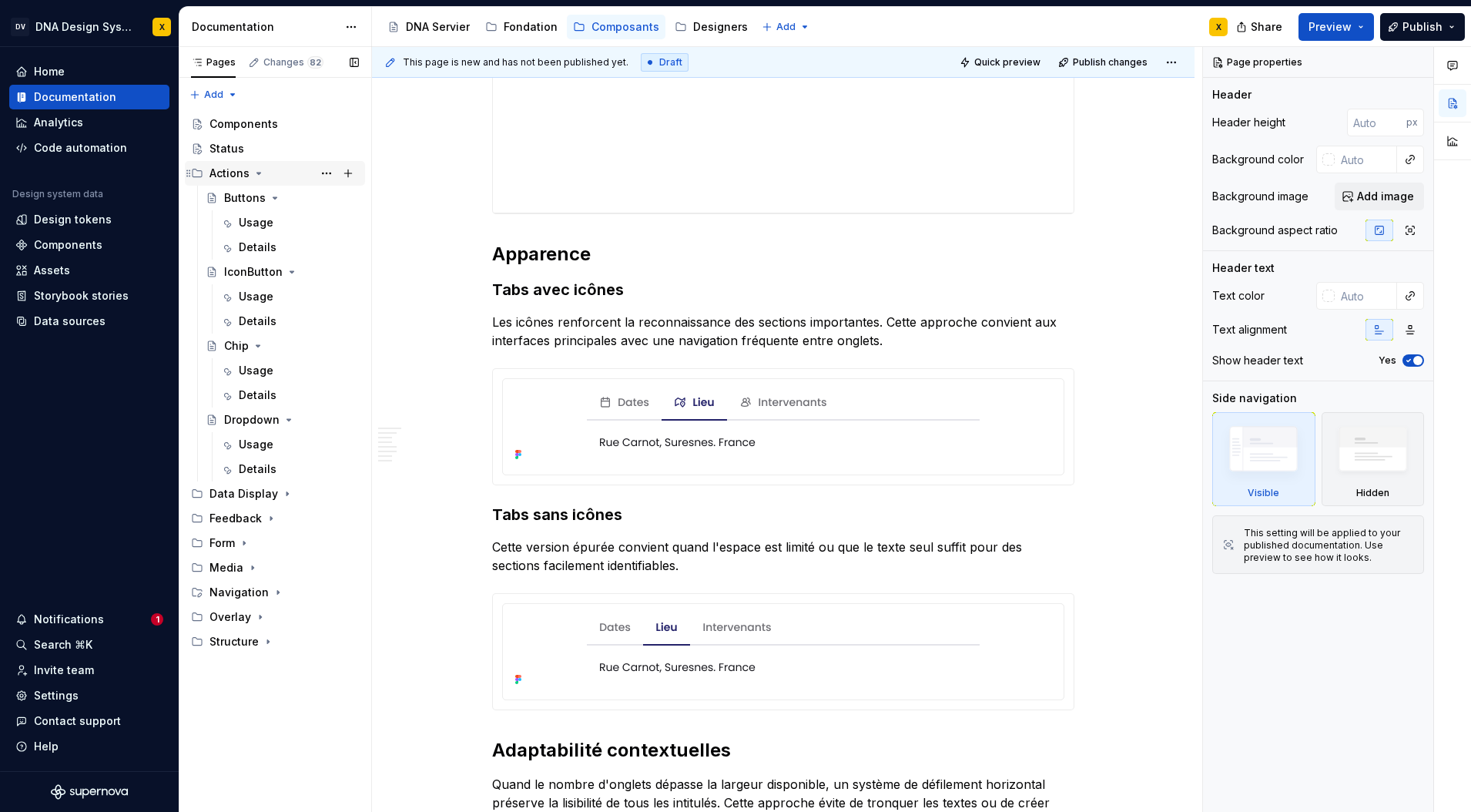
click at [257, 173] on icon "Page tree" at bounding box center [259, 173] width 4 height 2
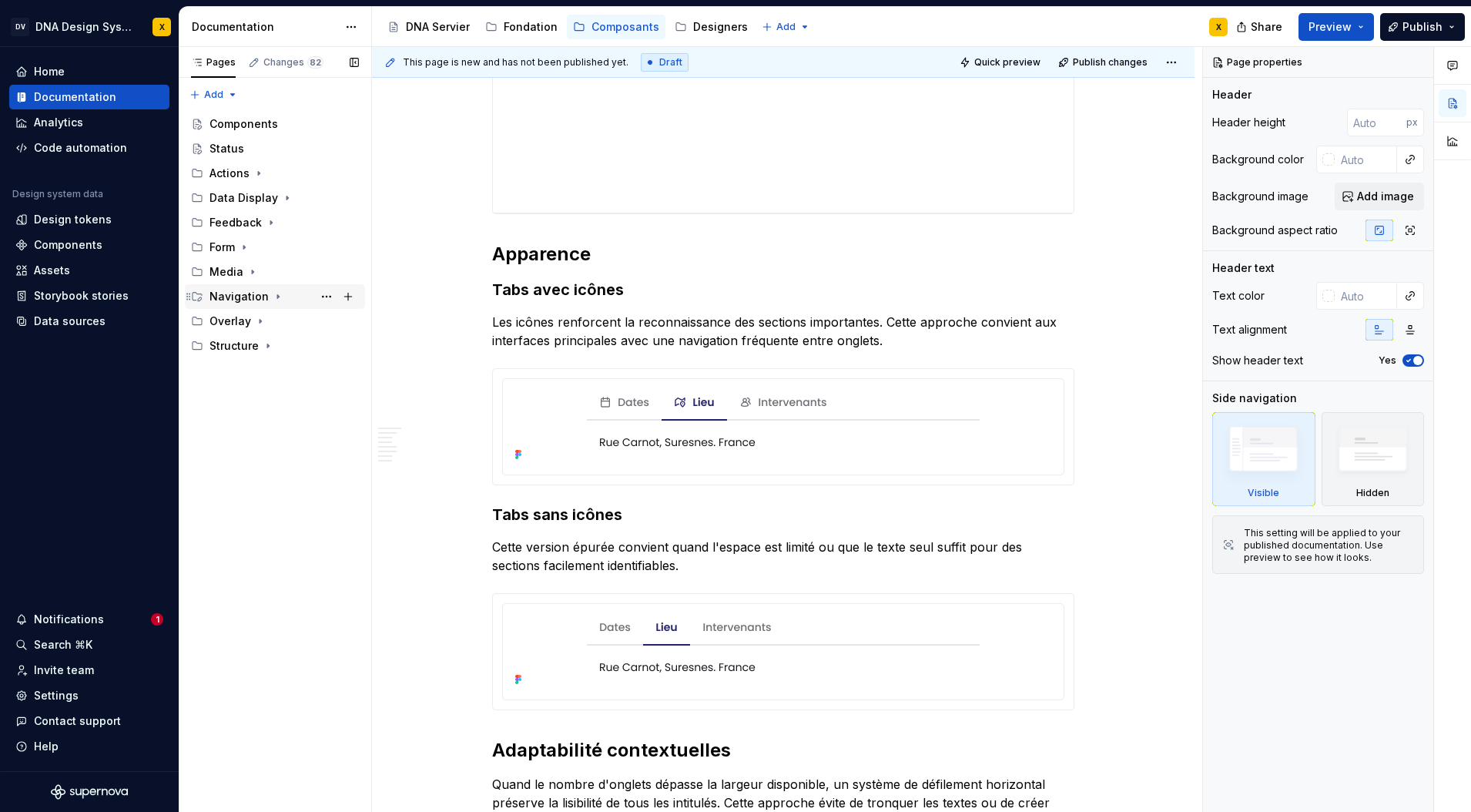
click at [272, 297] on icon "Page tree" at bounding box center [278, 297] width 12 height 12
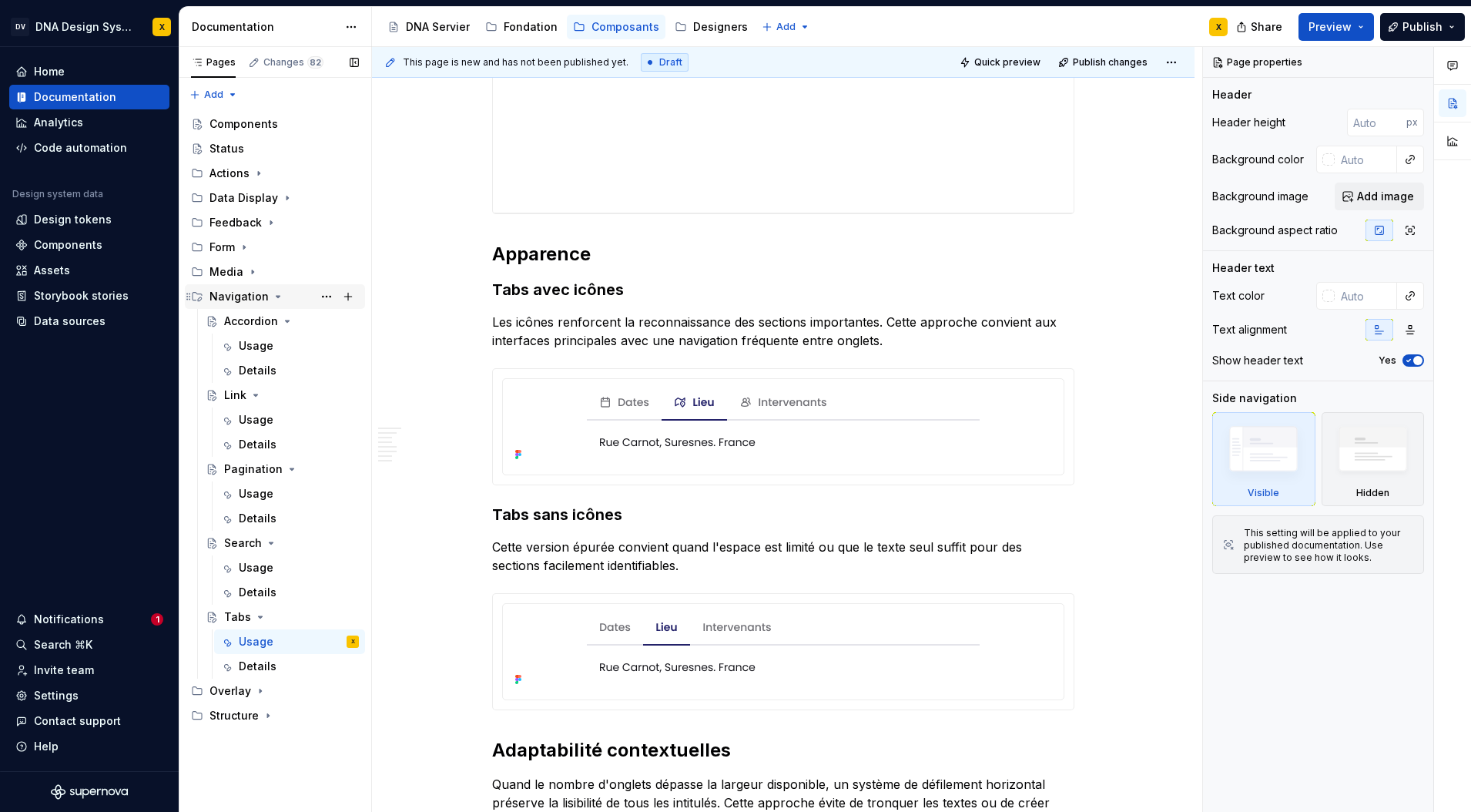
click at [276, 301] on icon "Page tree" at bounding box center [278, 297] width 12 height 12
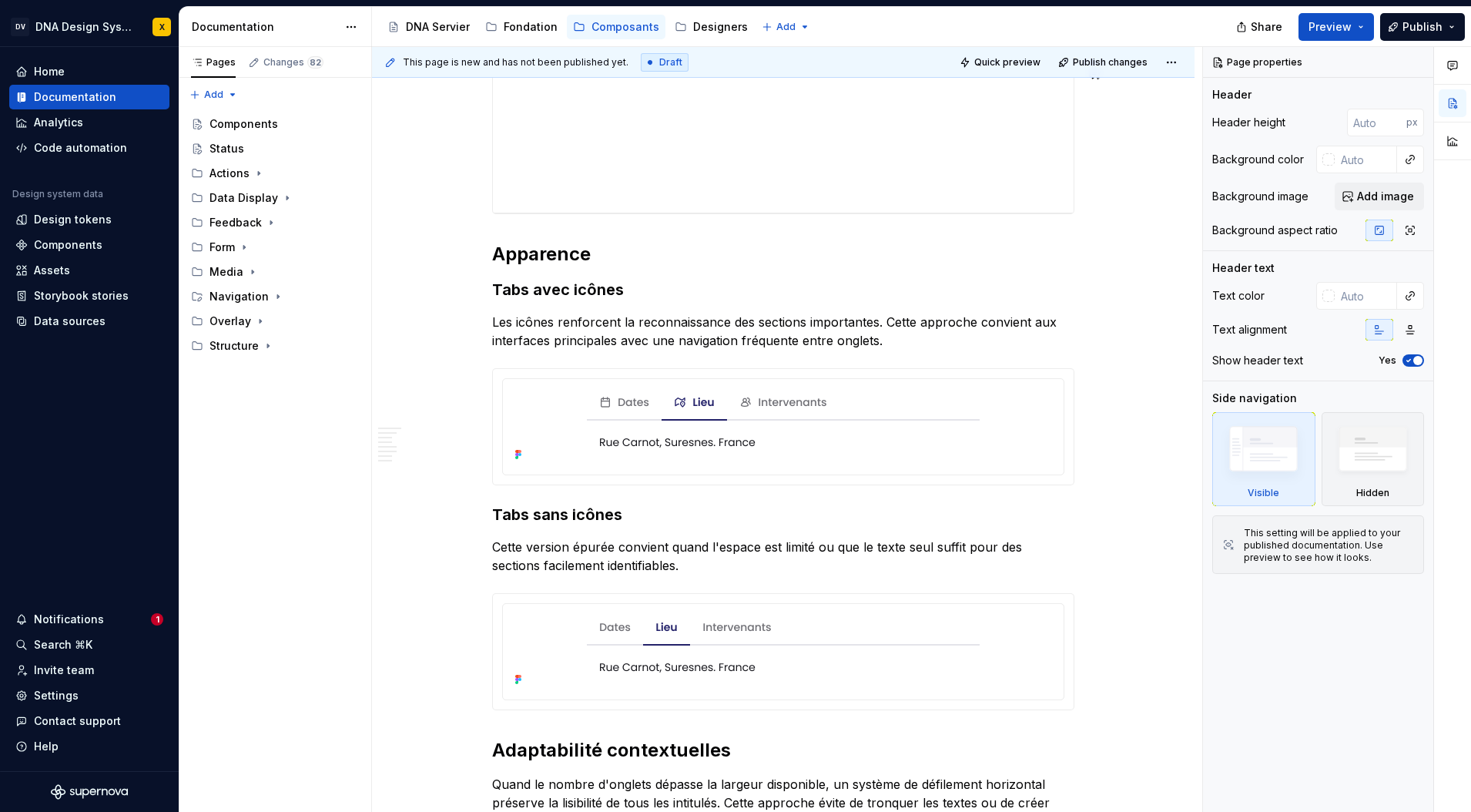
type textarea "*"
